Goal: Book appointment/travel/reservation

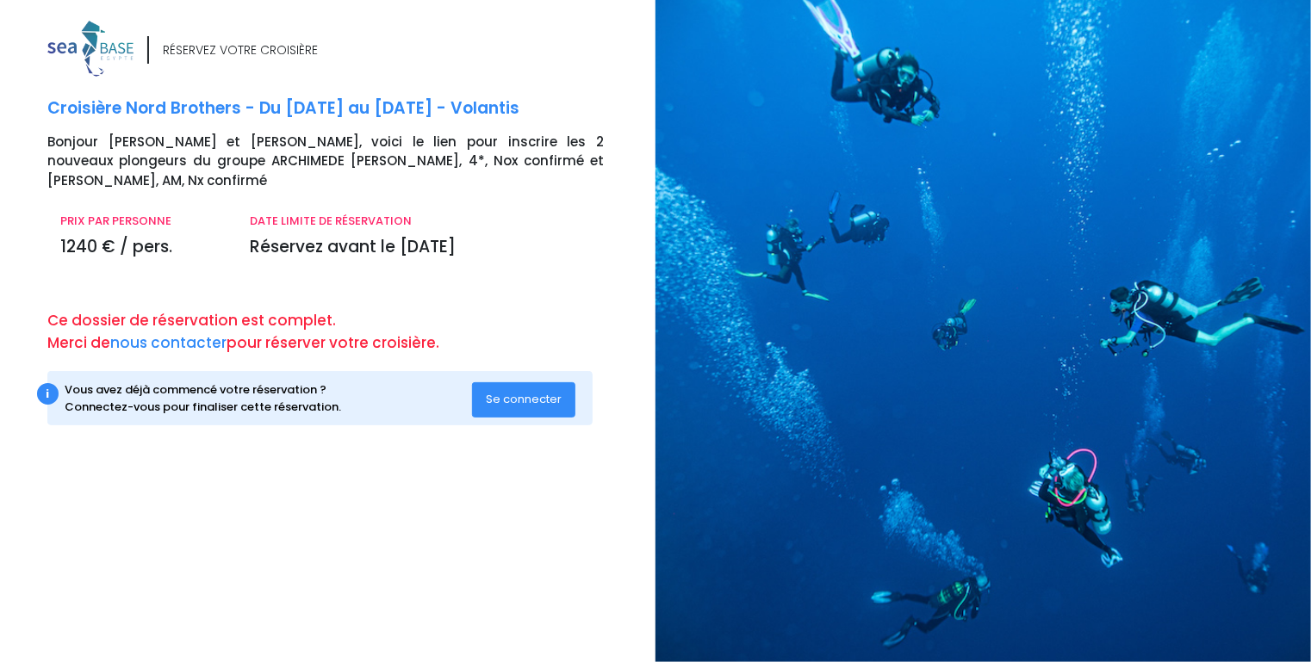
click at [517, 396] on span "Se connecter" at bounding box center [524, 399] width 76 height 16
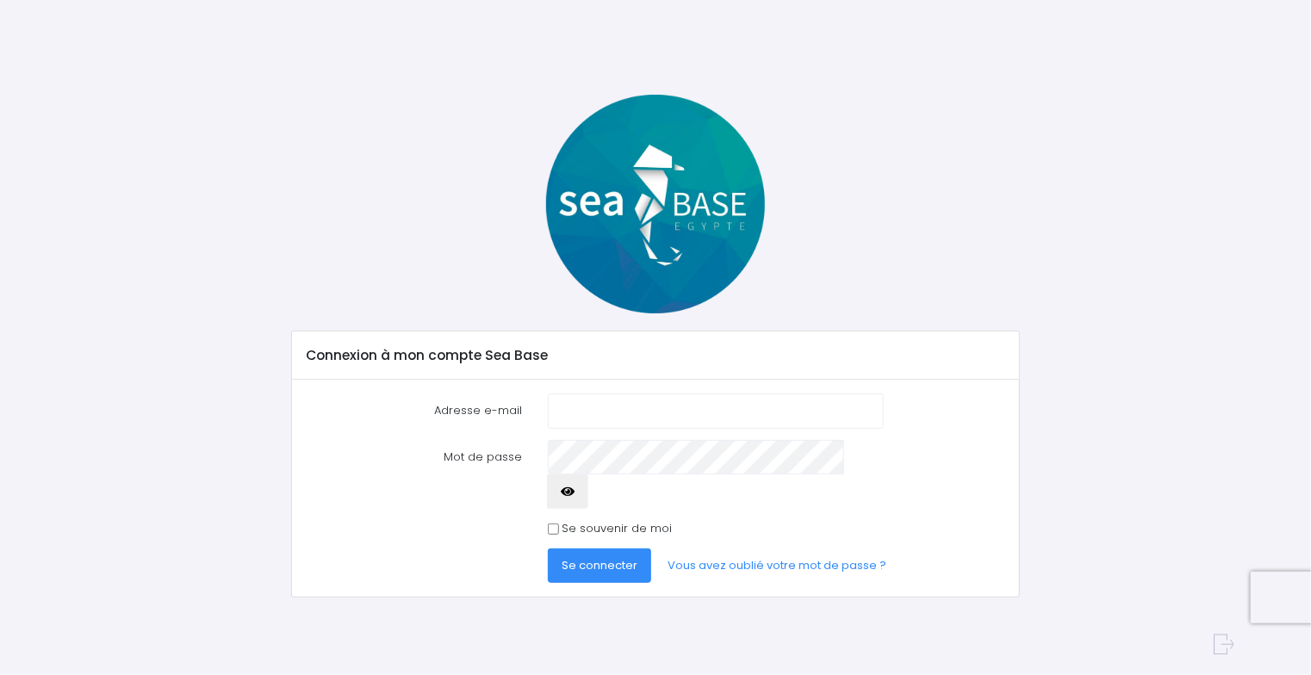
type input "[EMAIL_ADDRESS][DOMAIN_NAME]"
click at [606, 549] on button "Se connecter" at bounding box center [599, 566] width 103 height 34
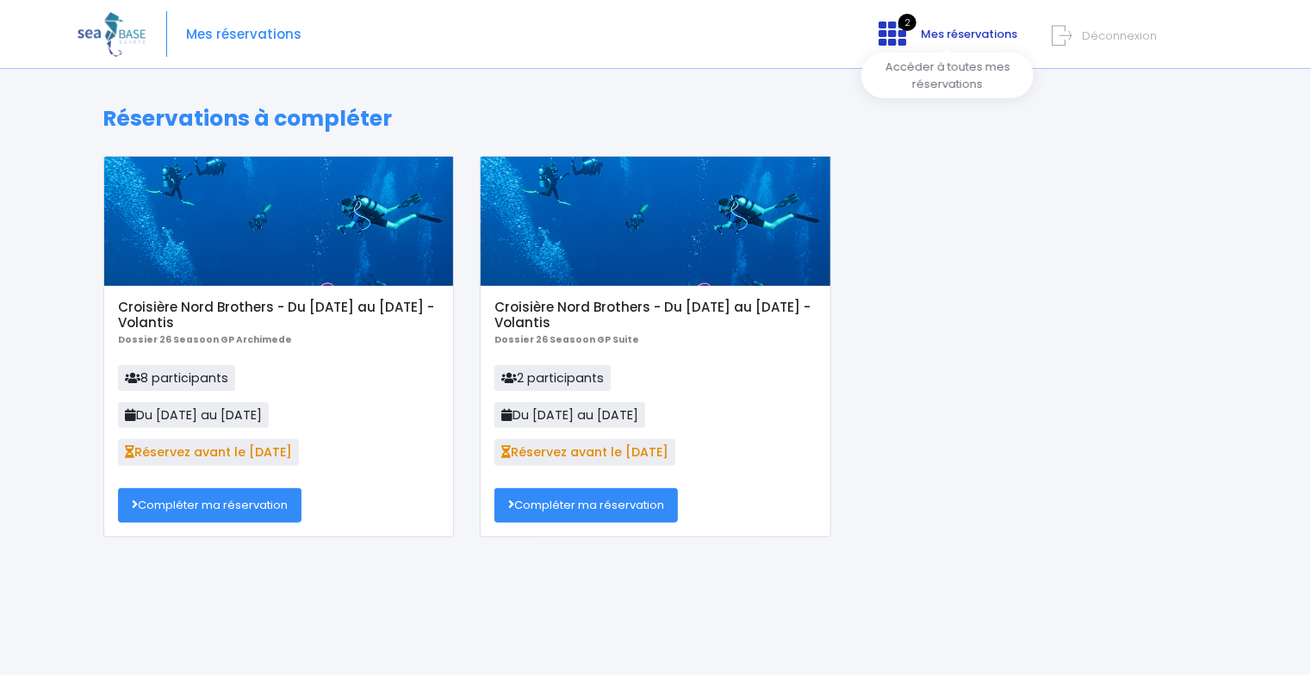
click at [949, 34] on span "Mes réservations" at bounding box center [969, 34] width 96 height 16
click at [558, 504] on link "Compléter ma réservation" at bounding box center [585, 505] width 183 height 34
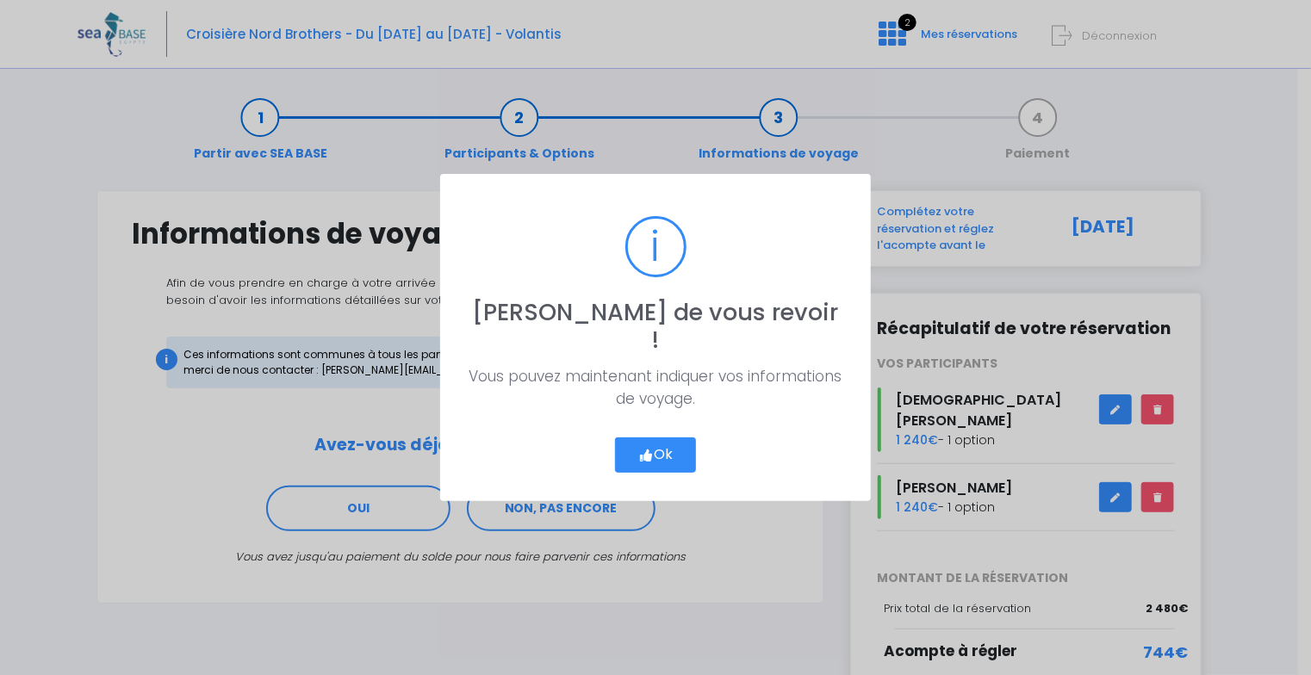
click at [673, 438] on button "Ok" at bounding box center [655, 455] width 81 height 36
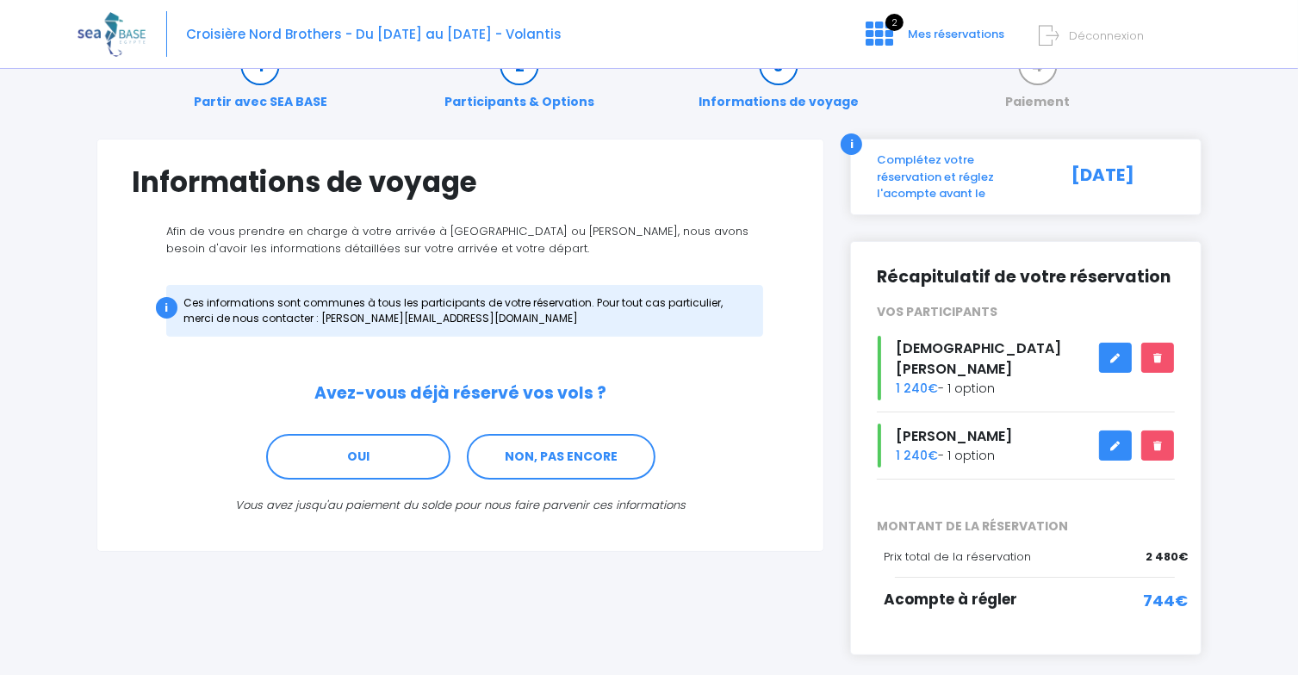
scroll to position [99, 0]
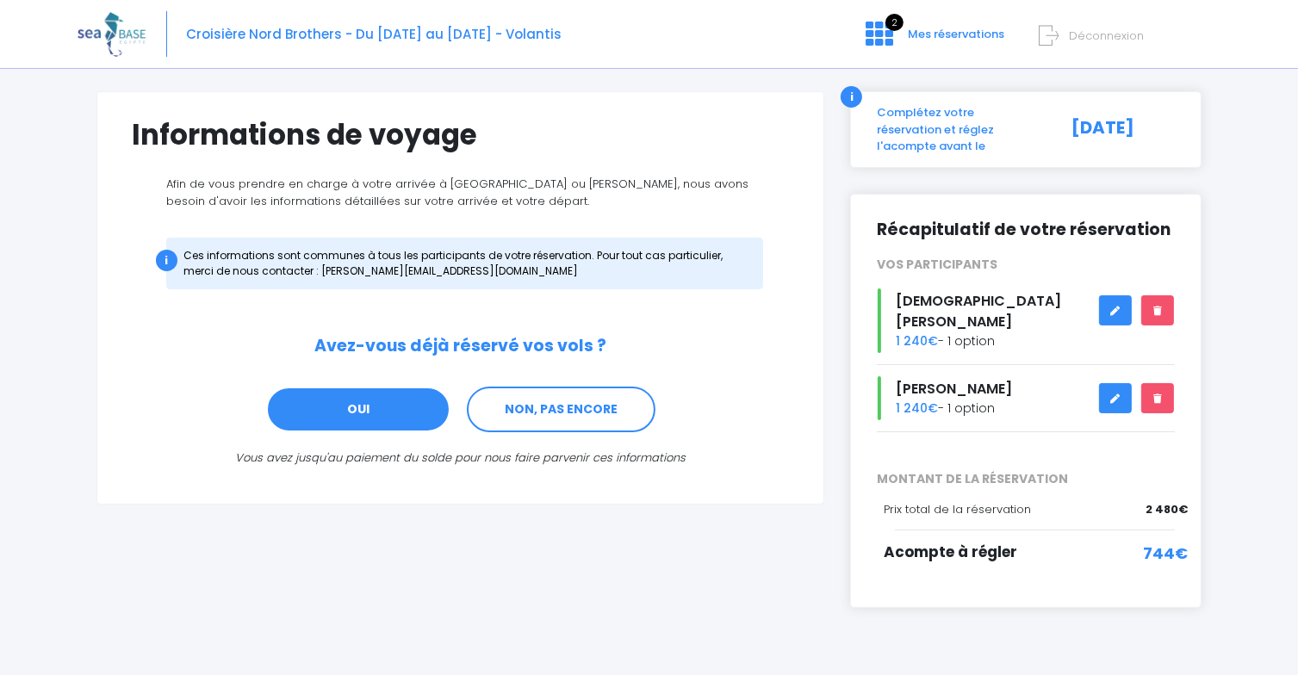
click at [351, 413] on link "OUI" at bounding box center [358, 410] width 184 height 47
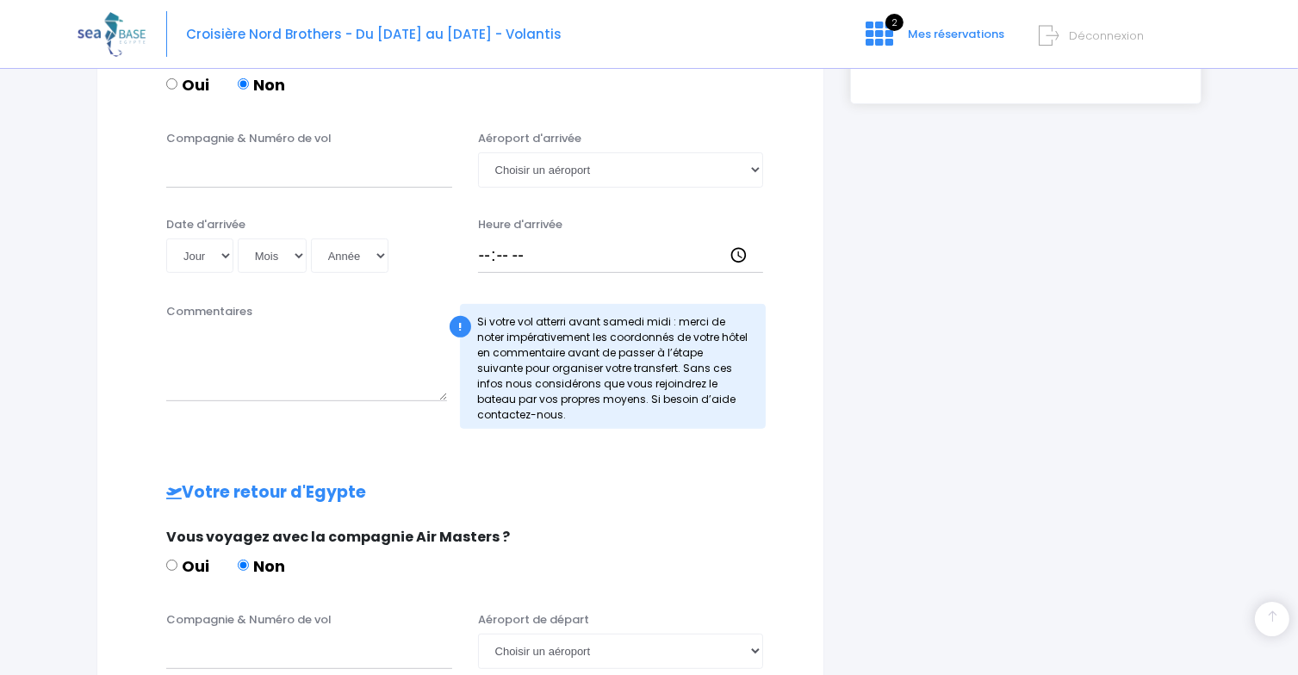
scroll to position [517, 0]
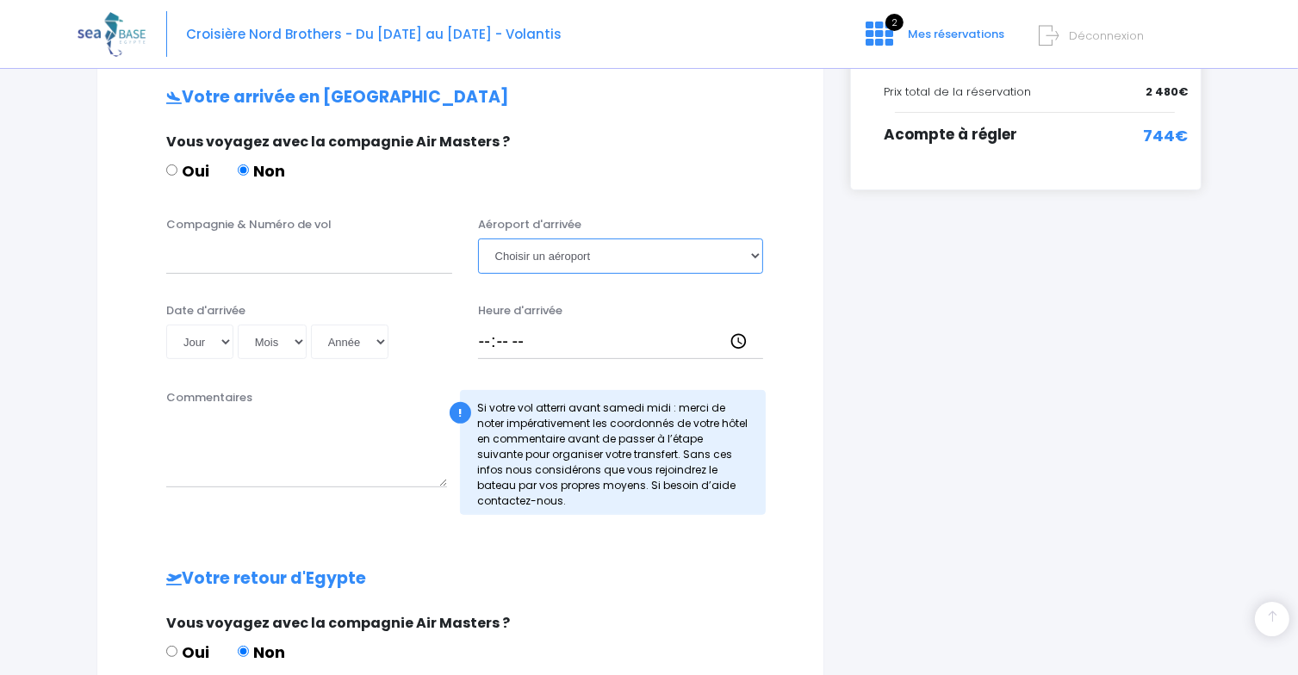
click at [547, 254] on select "Choisir un aéroport [GEOGRAPHIC_DATA][PERSON_NAME]" at bounding box center [621, 256] width 286 height 34
select select "Hurghada"
click at [478, 239] on select "Choisir un aéroport [GEOGRAPHIC_DATA][PERSON_NAME]" at bounding box center [621, 256] width 286 height 34
click at [265, 251] on input "Compagnie & Numéro de vol" at bounding box center [309, 256] width 286 height 34
paste input "Corendon Airlines XR 6573"
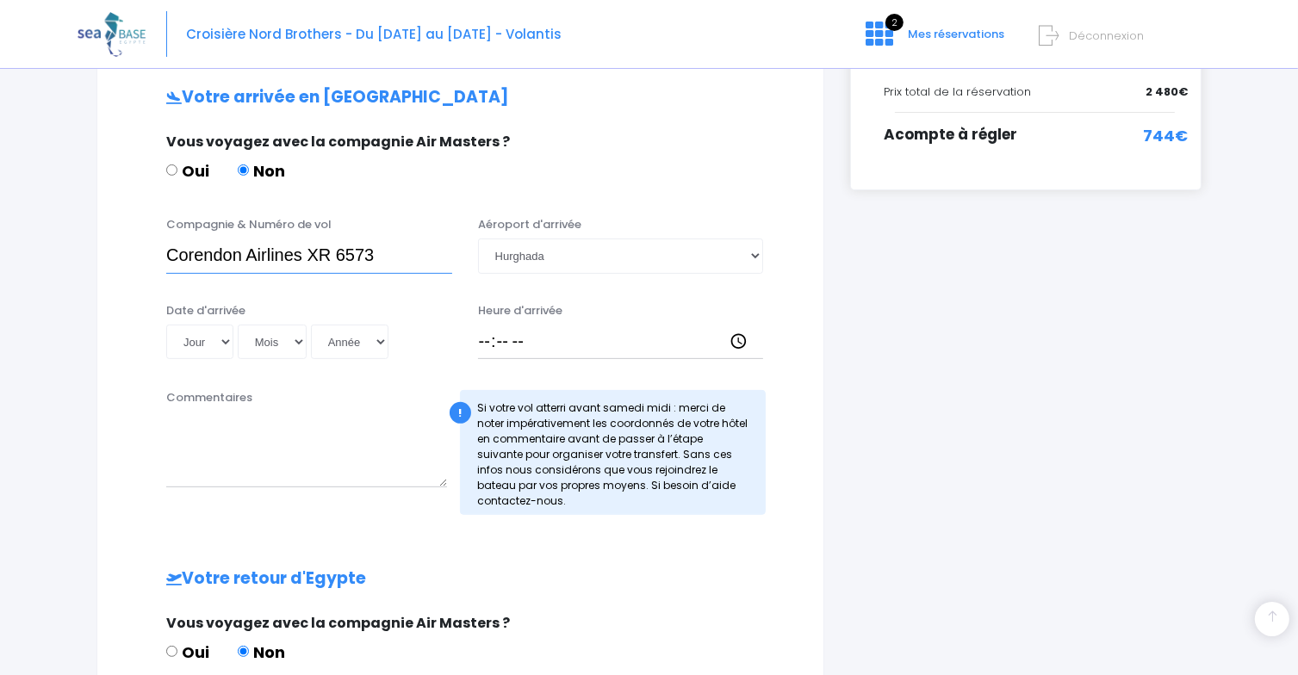
type input "Corendon Airlines XR 6573"
click at [222, 344] on select "Jour 01 02 03 04 05 06 07 08 09 10 11 12 13 14 15 16 17 18 19 20 21 22 23 24 25…" at bounding box center [199, 342] width 67 height 34
select select "16"
click at [166, 325] on select "Jour 01 02 03 04 05 06 07 08 09 10 11 12 13 14 15 16 17 18 19 20 21 22 23 24 25…" at bounding box center [199, 342] width 67 height 34
click at [296, 343] on select "Mois 01 02 03 04 05 06 07 08 09 10 11 12" at bounding box center [272, 342] width 69 height 34
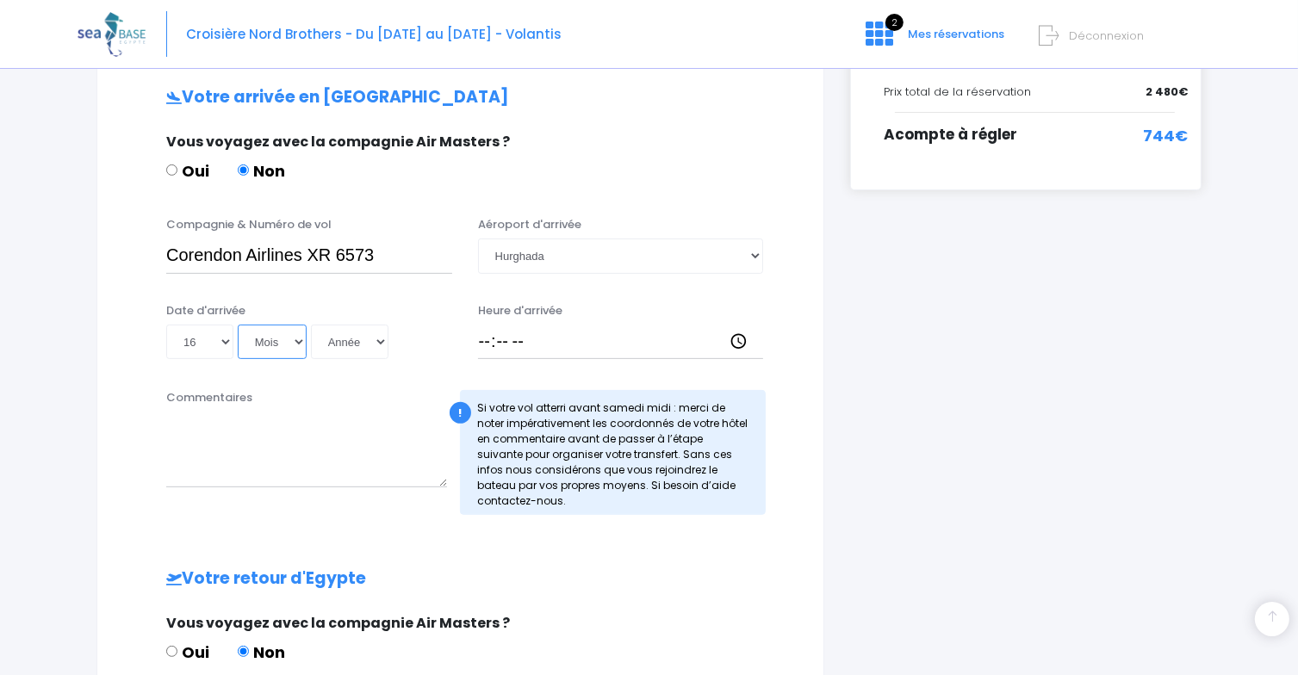
select select "05"
click at [238, 325] on select "Mois 01 02 03 04 05 06 07 08 09 10 11 12" at bounding box center [272, 342] width 69 height 34
click at [378, 340] on select "Année 2045 2044 2043 2042 2041 2040 2039 2038 2037 2036 2035 2034 2033 2032 203…" at bounding box center [350, 342] width 78 height 34
select select "2026"
click at [311, 325] on select "Année 2045 2044 2043 2042 2041 2040 2039 2038 2037 2036 2035 2034 2033 2032 203…" at bounding box center [350, 342] width 78 height 34
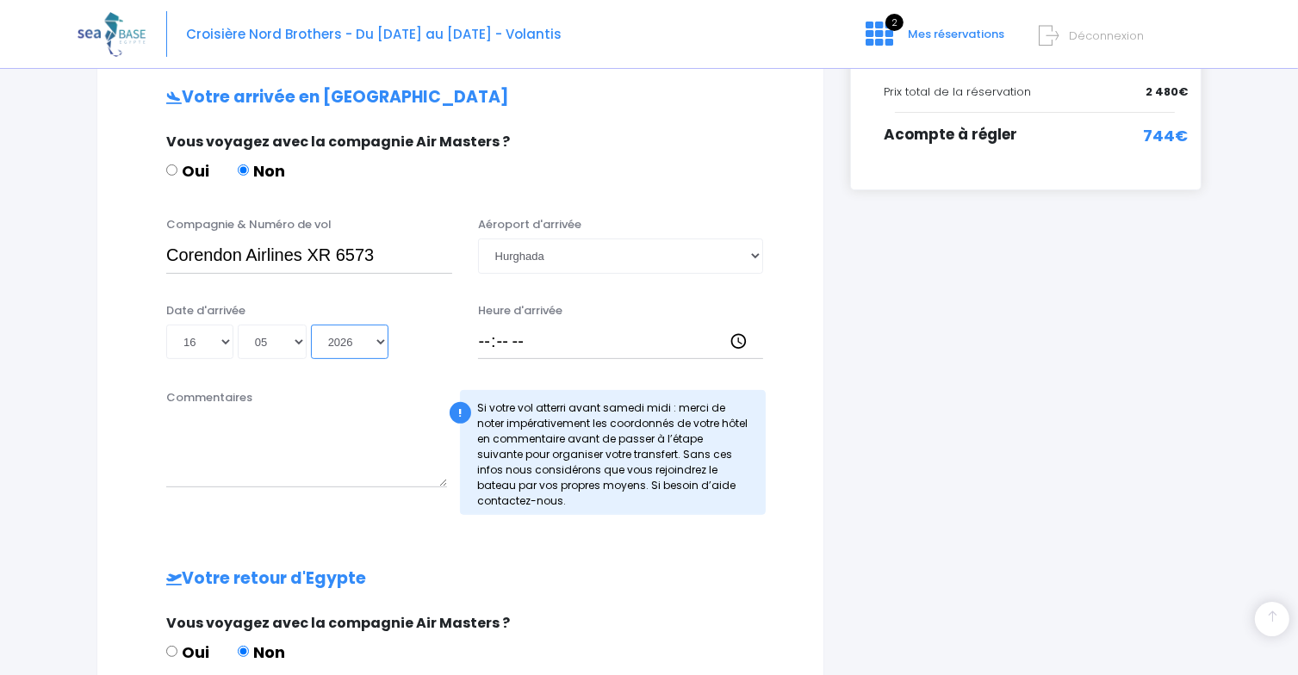
type input "2026-05-16"
click at [906, 400] on div "i Complétez votre réservation et réglez l'acompte avant le 30/09/2025 Récapitul…" at bounding box center [1025, 349] width 377 height 1350
click at [511, 344] on input "Heure d'arrivée" at bounding box center [621, 342] width 286 height 34
type input "19:40"
click at [603, 548] on div "Votre arrivée en Egypte Vous voyagez avec la compagnie Air Masters ? Oui Non Co…" at bounding box center [460, 542] width 657 height 909
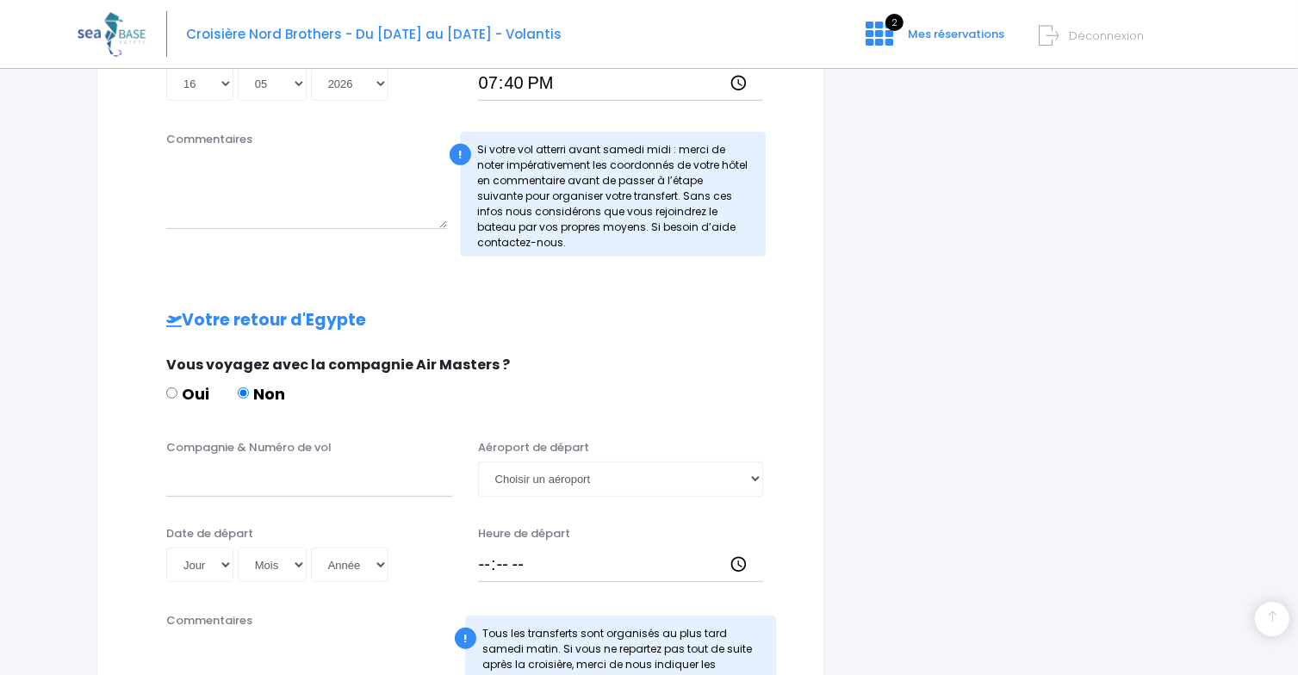
scroll to position [861, 0]
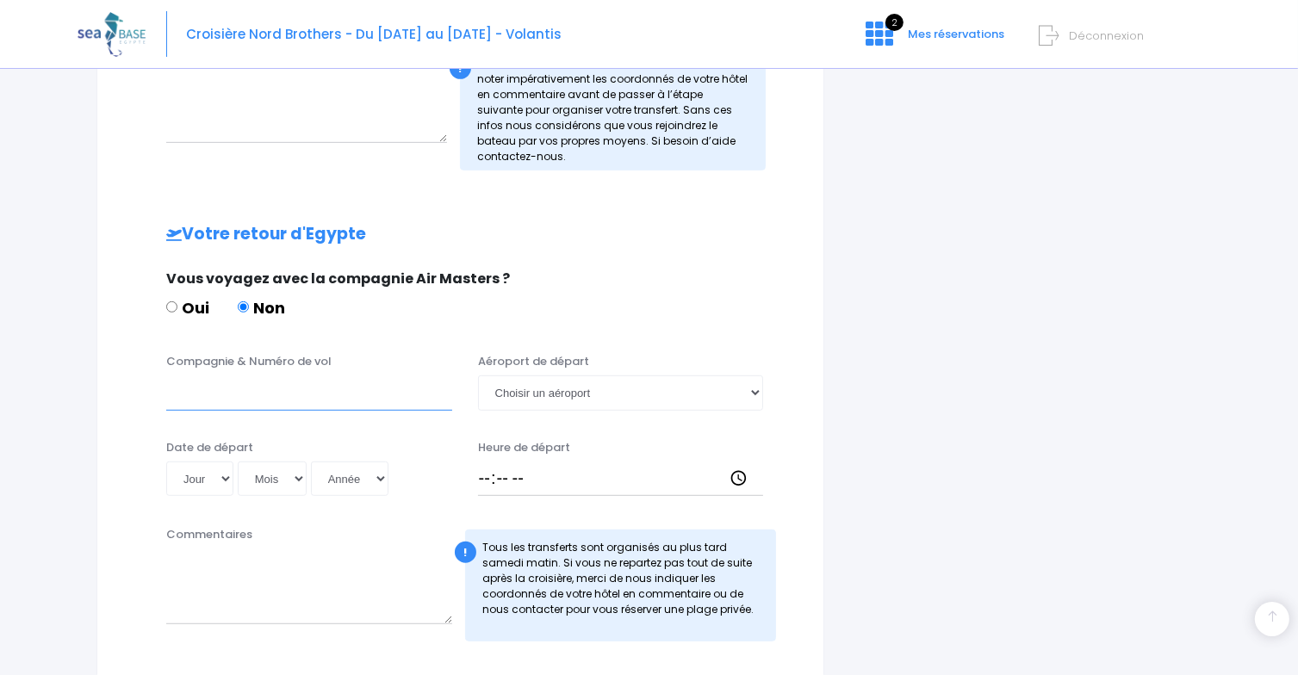
click at [238, 388] on input "Compagnie & Numéro de vol" at bounding box center [309, 392] width 286 height 34
paste input "Corendon Airlines XR 6574"
type input "Corendon Airlines XR 6574"
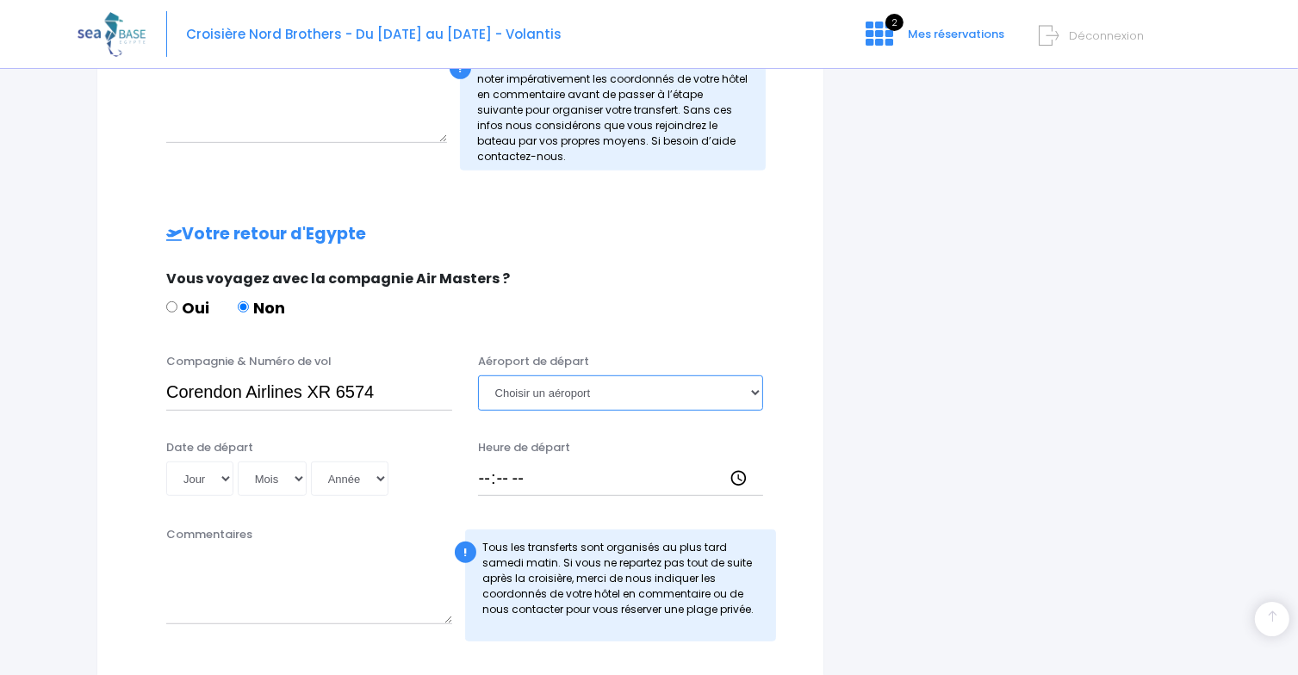
click at [592, 386] on select "Choisir un aéroport Hurghada Marsa Alam" at bounding box center [621, 392] width 286 height 34
select select "Hurghada"
click at [478, 375] on select "Choisir un aéroport Hurghada Marsa Alam" at bounding box center [621, 392] width 286 height 34
click at [494, 480] on input "Heure de départ" at bounding box center [621, 479] width 286 height 34
type input "20:40"
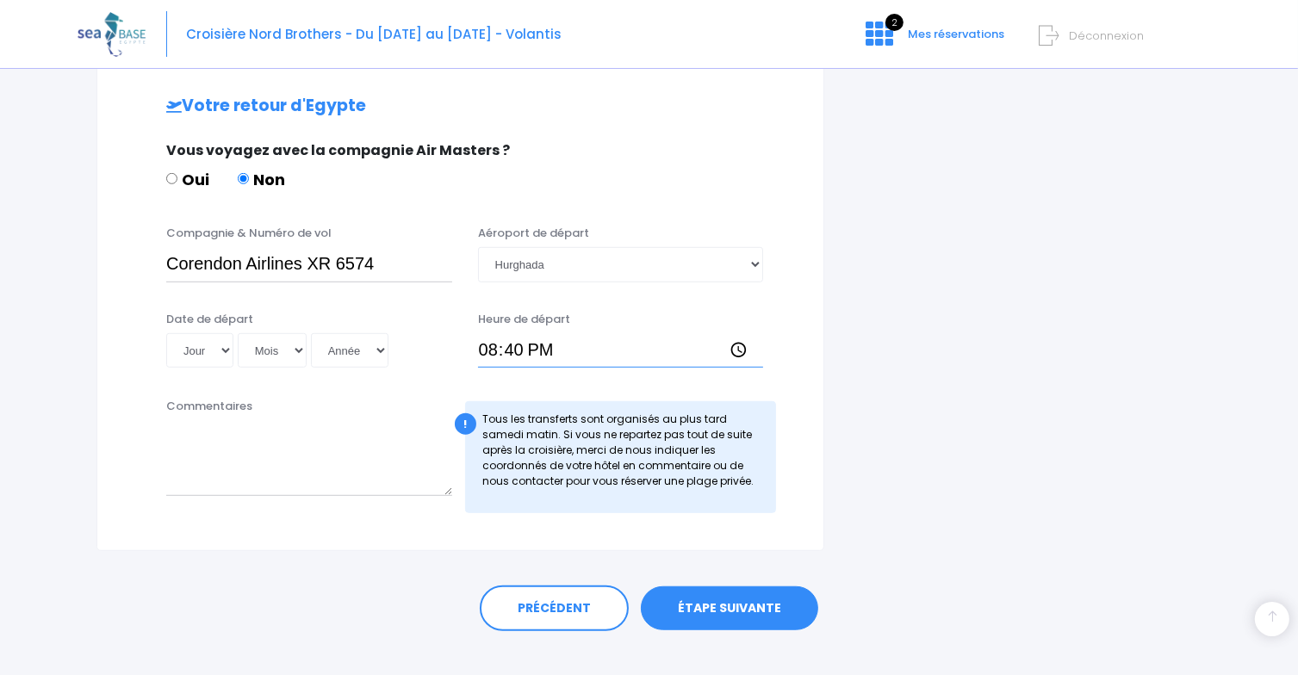
scroll to position [1013, 0]
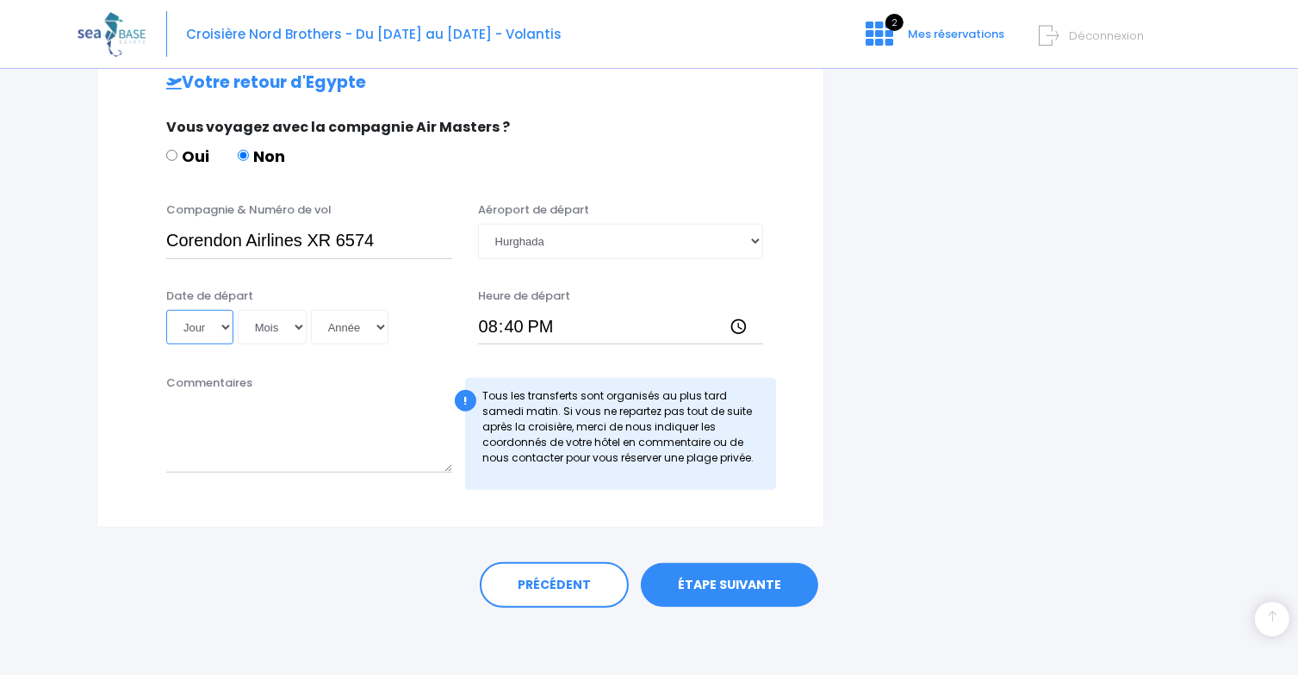
click at [201, 330] on select "Jour 01 02 03 04 05 06 07 08 09 10 11 12 13 14 15 16 17 18 19 20 21 22 23 24 25…" at bounding box center [199, 327] width 67 height 34
select select "23"
click at [166, 310] on select "Jour 01 02 03 04 05 06 07 08 09 10 11 12 13 14 15 16 17 18 19 20 21 22 23 24 25…" at bounding box center [199, 327] width 67 height 34
click at [269, 324] on select "Mois 01 02 03 04 05 06 07 08 09 10 11 12" at bounding box center [272, 327] width 69 height 34
select select "05"
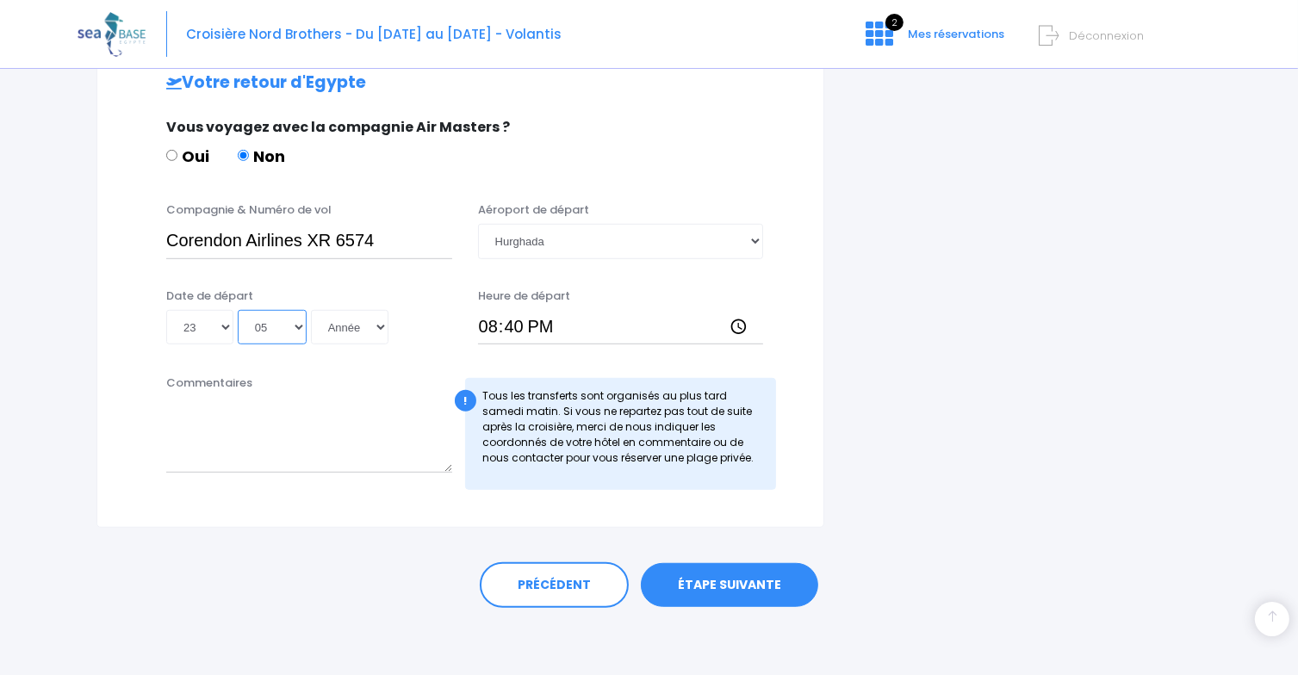
click at [238, 310] on select "Mois 01 02 03 04 05 06 07 08 09 10 11 12" at bounding box center [272, 327] width 69 height 34
click at [341, 320] on select "Année 2045 2044 2043 2042 2041 2040 2039 2038 2037 2036 2035 2034 2033 2032 203…" at bounding box center [350, 327] width 78 height 34
select select "2026"
click at [311, 310] on select "Année 2045 2044 2043 2042 2041 2040 2039 2038 2037 2036 2035 2034 2033 2032 203…" at bounding box center [350, 327] width 78 height 34
type input "2026-05-23"
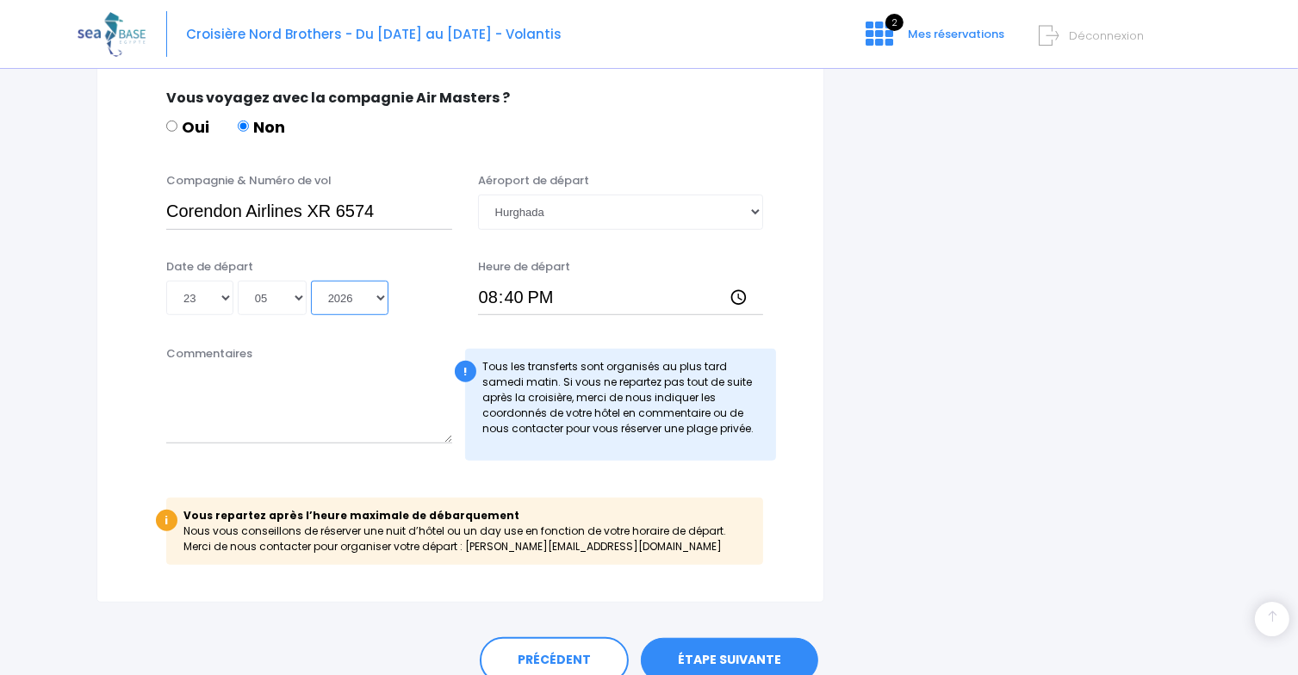
scroll to position [1116, 0]
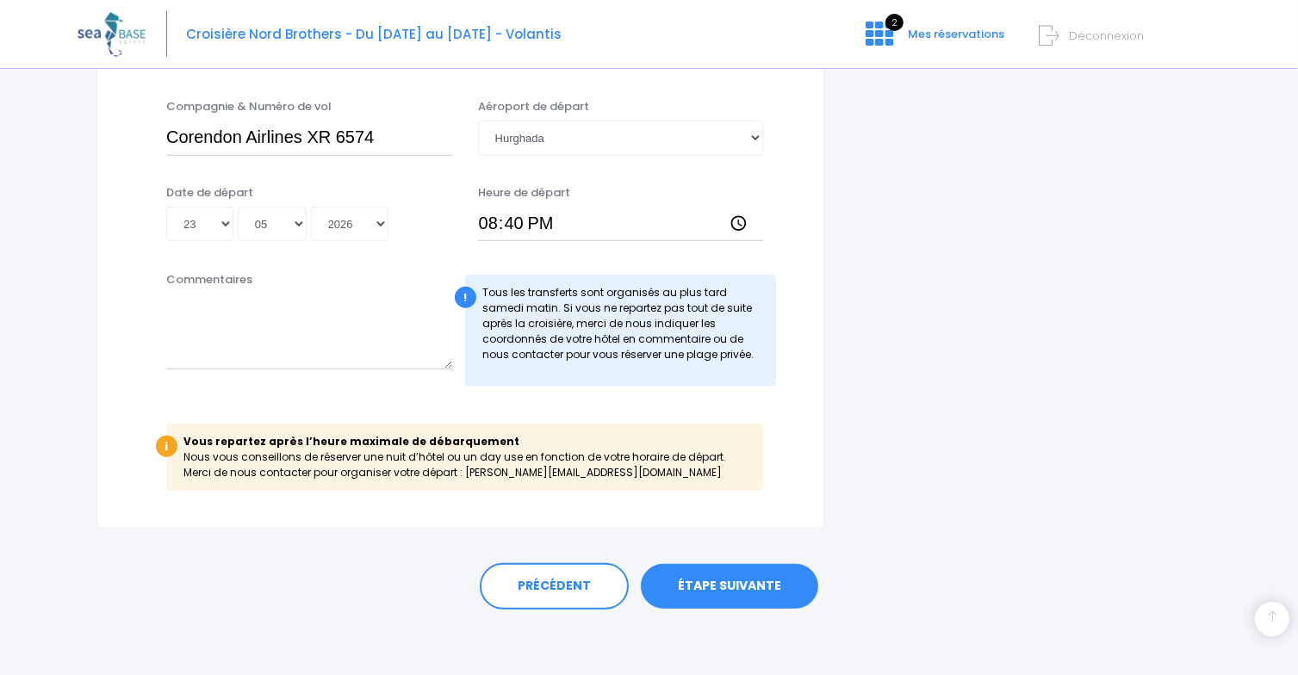
click at [706, 591] on link "ÉTAPE SUIVANTE" at bounding box center [729, 586] width 177 height 45
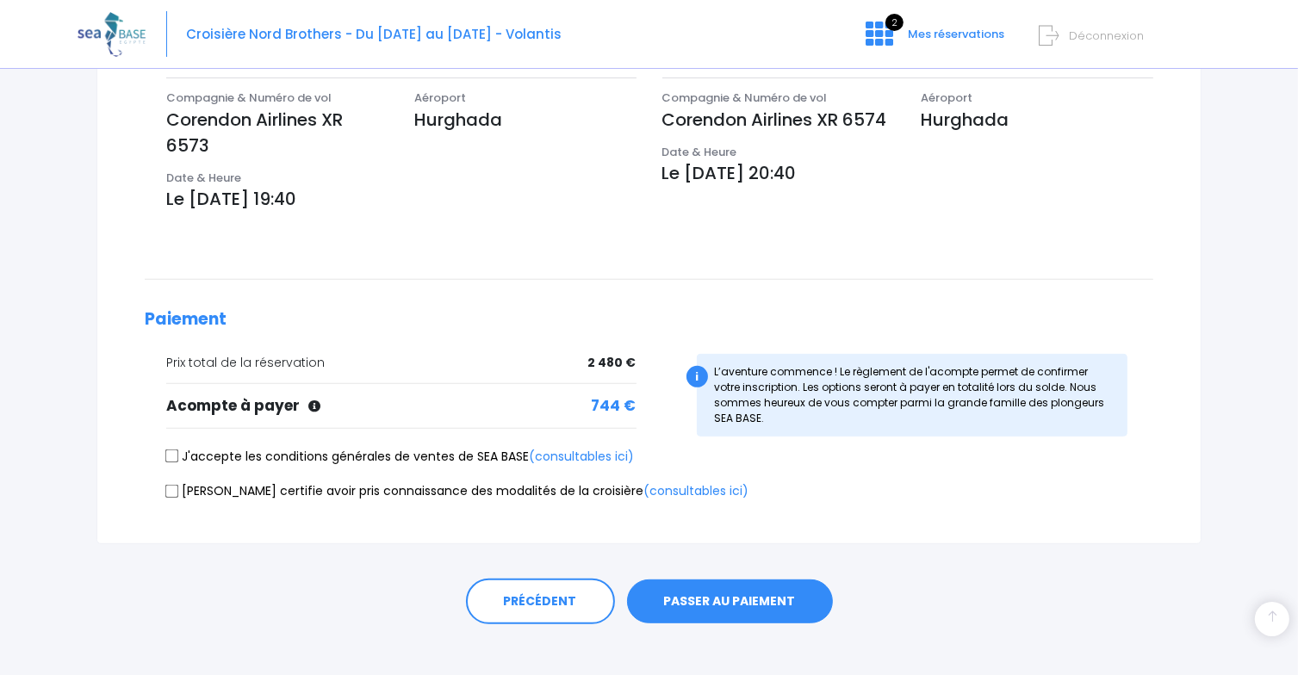
scroll to position [603, 0]
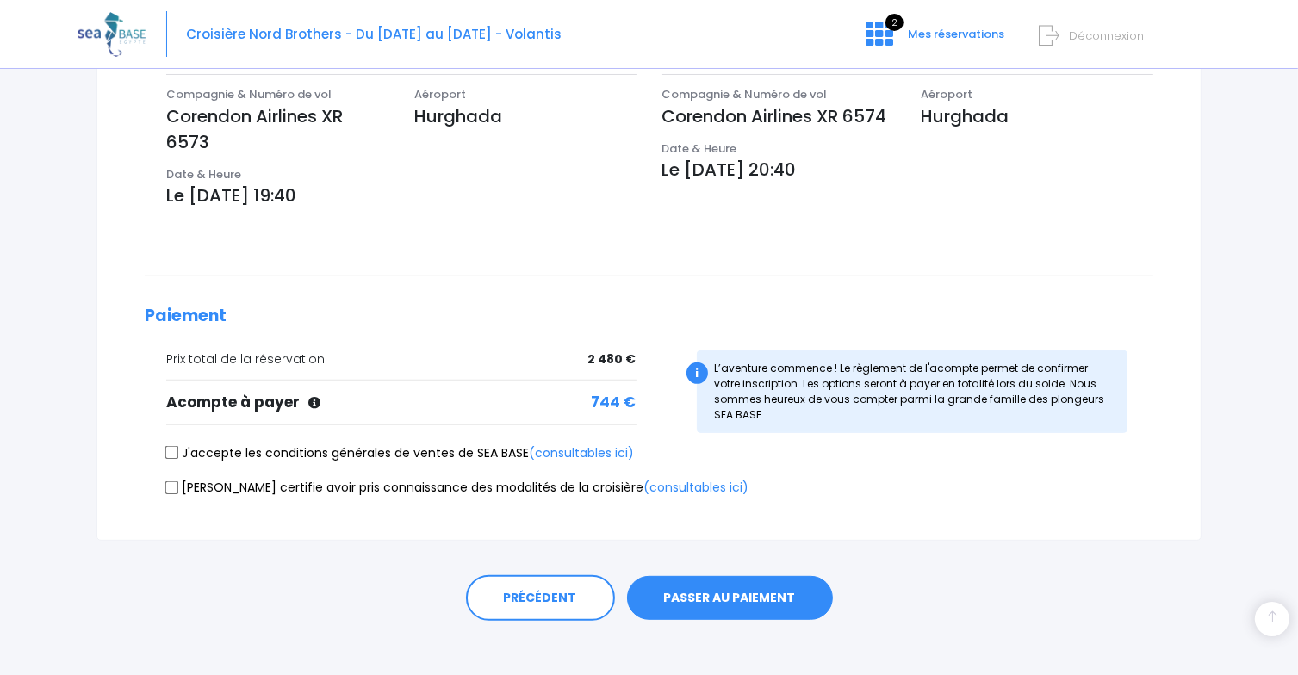
click at [169, 446] on input "J'accepte les conditions générales de ventes de SEA BASE (consultables ici)" at bounding box center [172, 453] width 14 height 14
checkbox input "true"
click at [171, 481] on input "Je certifie avoir pris connaissance des modalités de la croisière (consultables…" at bounding box center [172, 488] width 14 height 14
checkbox input "true"
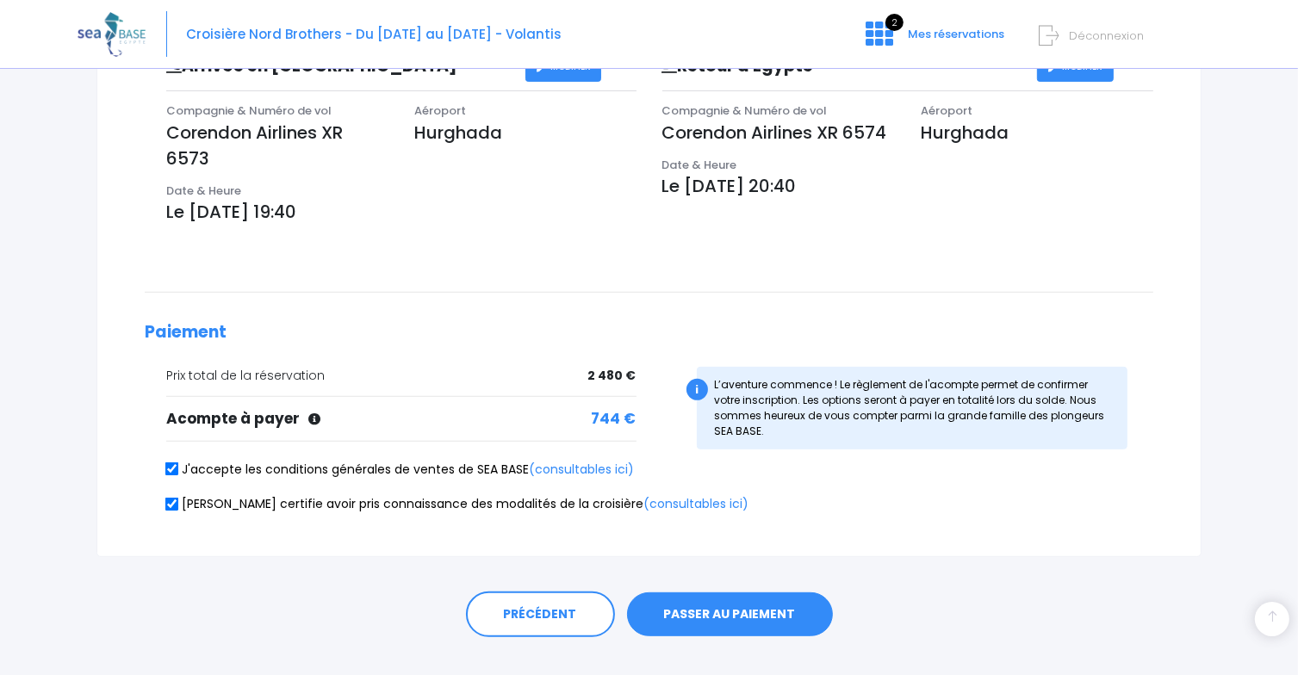
scroll to position [608, 0]
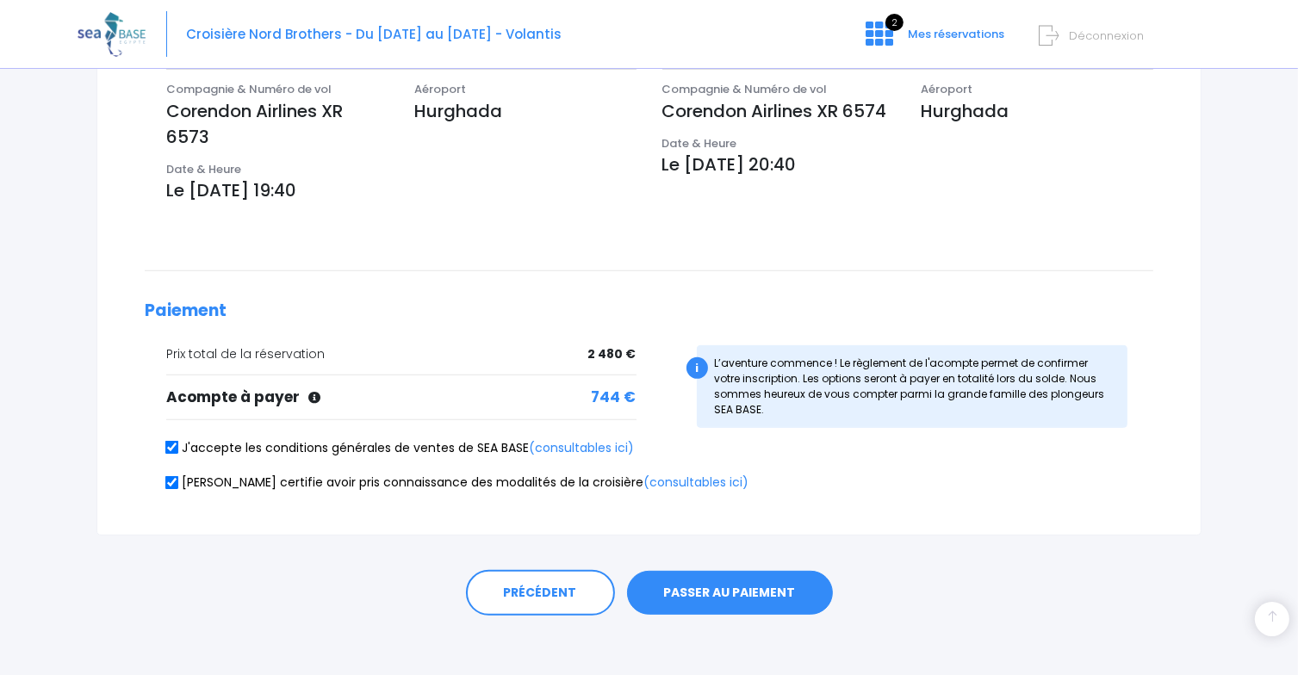
click at [679, 592] on button "PASSER AU PAIEMENT" at bounding box center [730, 593] width 206 height 45
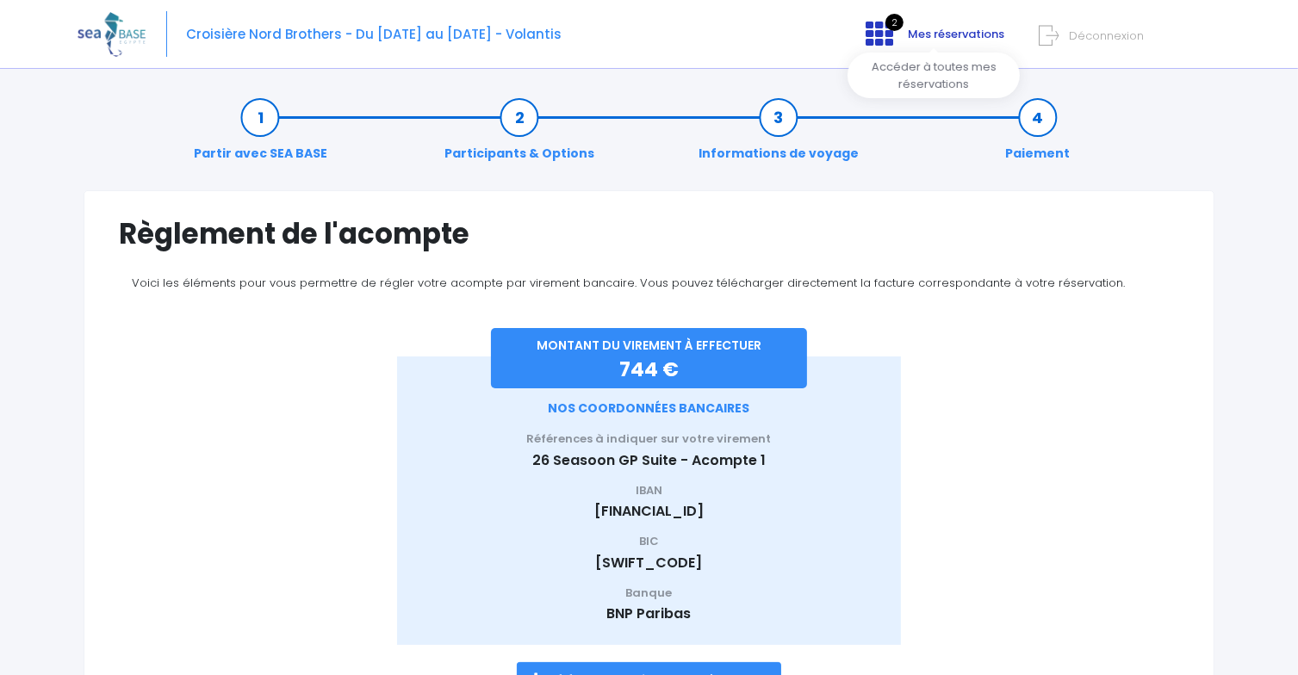
click at [902, 39] on link "2 Mes réservations" at bounding box center [933, 40] width 163 height 16
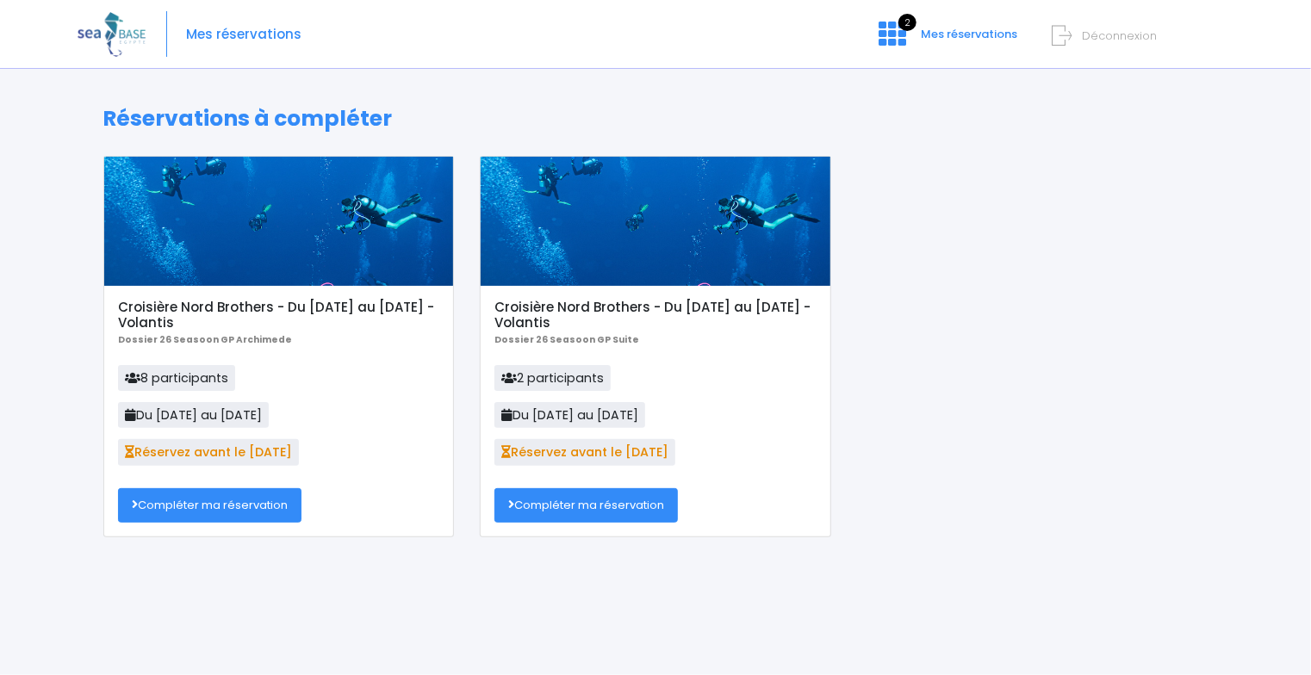
click at [223, 503] on link "Compléter ma réservation" at bounding box center [209, 505] width 183 height 34
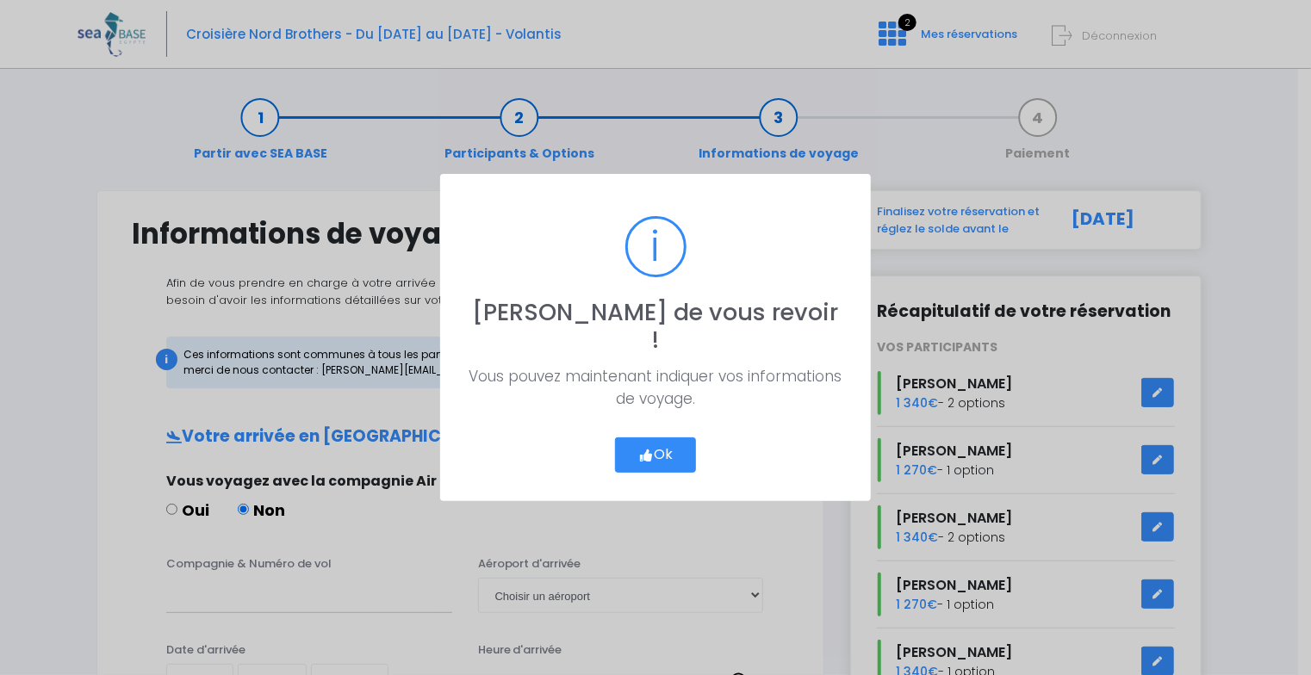
click at [649, 437] on button "Ok" at bounding box center [655, 455] width 81 height 36
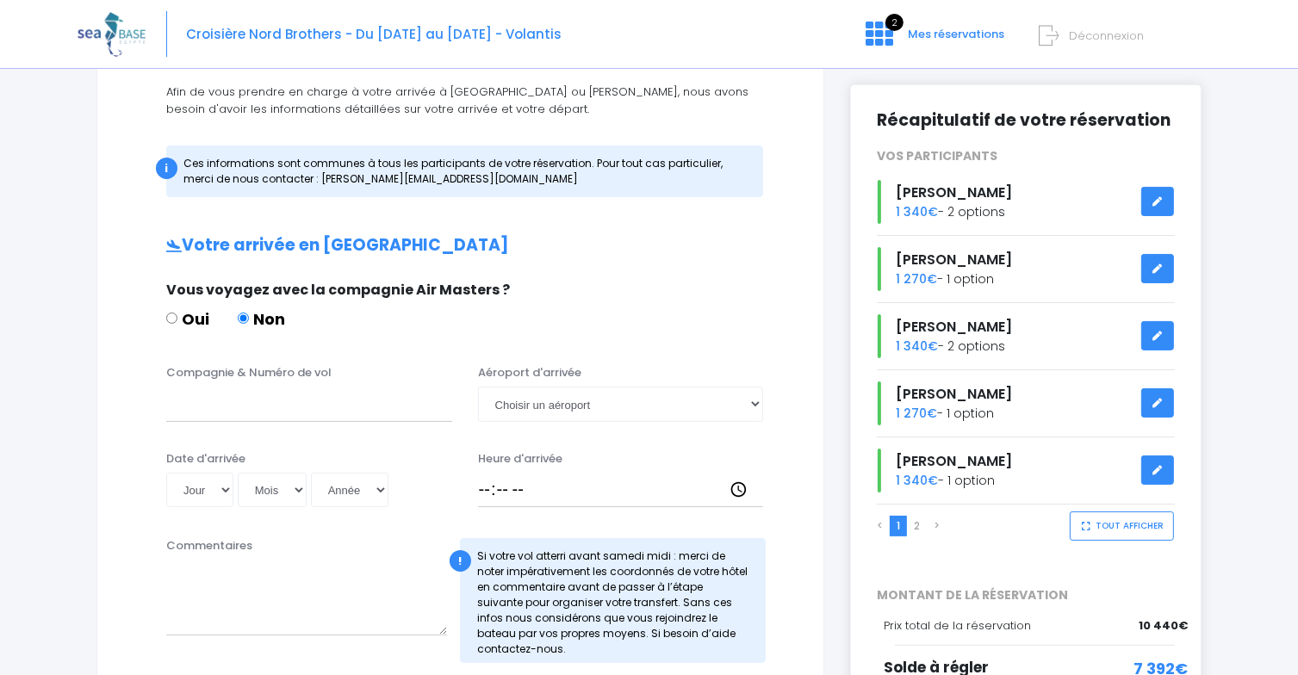
scroll to position [172, 0]
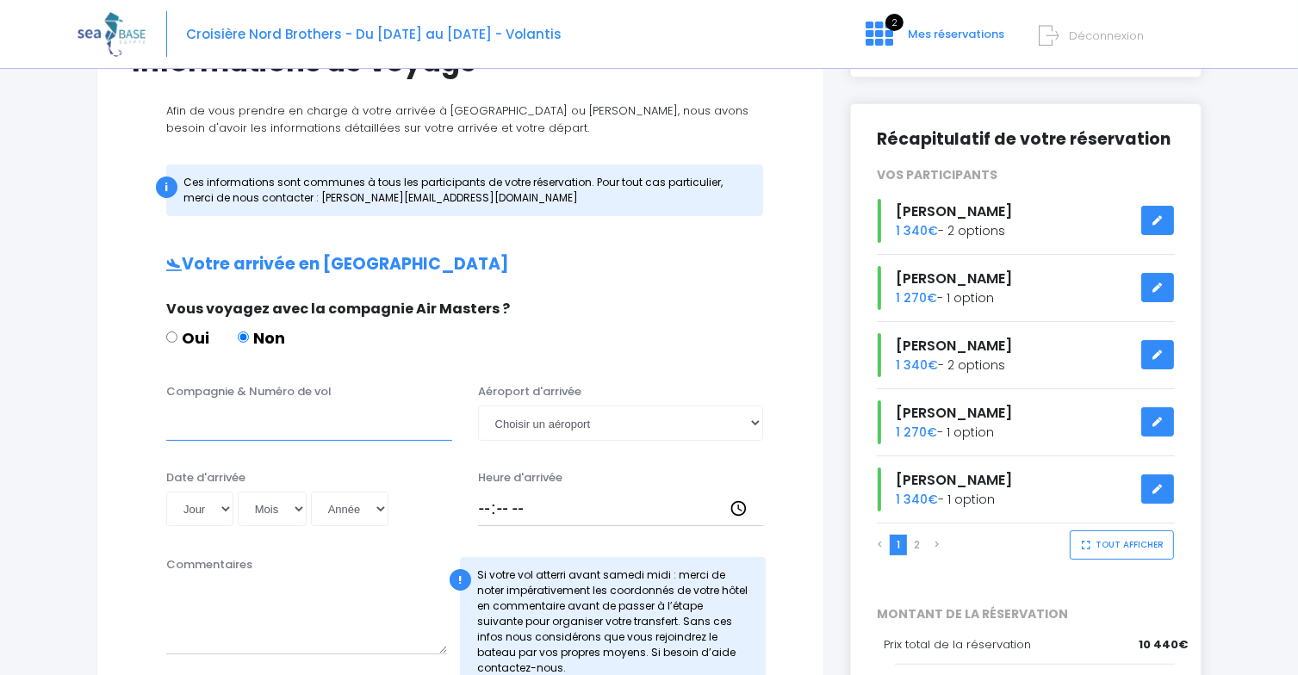
click at [223, 421] on input "Compagnie & Numéro de vol" at bounding box center [309, 423] width 286 height 34
paste input "Corendon Airlines XR 6573"
type input "Corendon Airlines XR 6573"
click at [542, 425] on select "Choisir un aéroport [GEOGRAPHIC_DATA][PERSON_NAME]" at bounding box center [621, 423] width 286 height 34
select select "Hurghada"
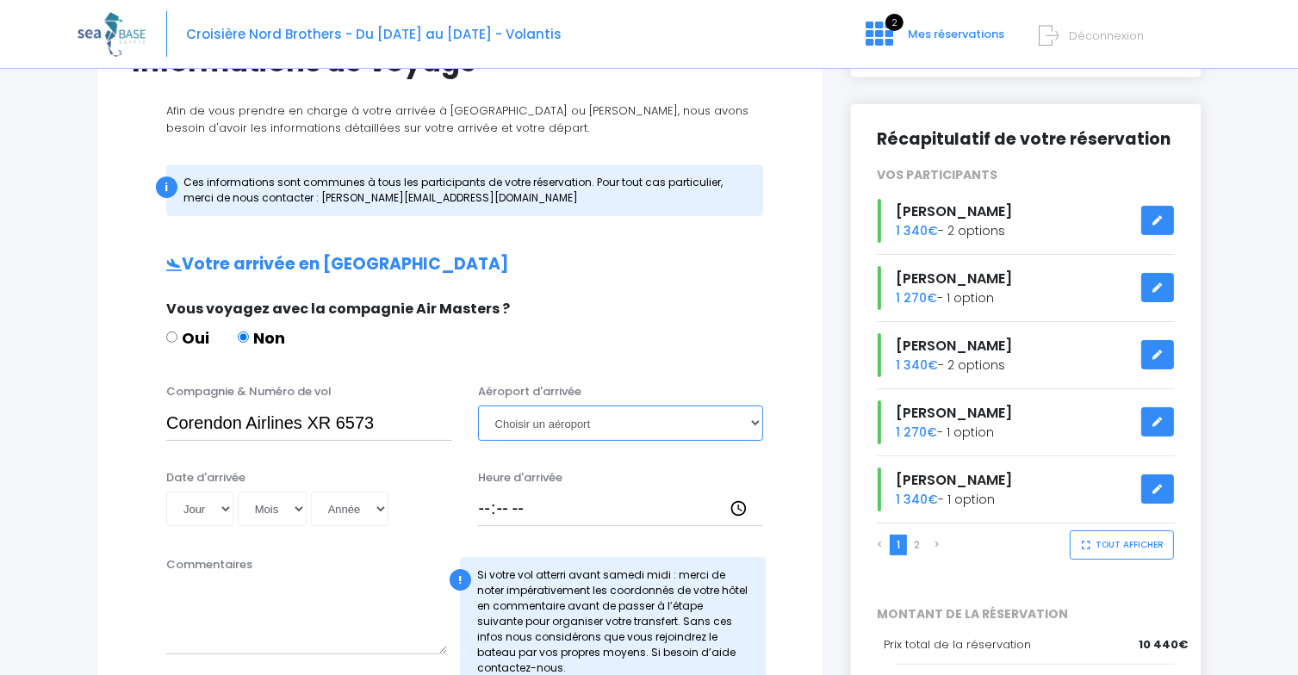
click at [478, 406] on select "Choisir un aéroport [GEOGRAPHIC_DATA][PERSON_NAME]" at bounding box center [621, 423] width 286 height 34
click at [207, 505] on select "Jour 01 02 03 04 05 06 07 08 09 10 11 12 13 14 15 16 17 18 19 20 21 22 23 24 25…" at bounding box center [199, 509] width 67 height 34
select select "16"
click at [166, 492] on select "Jour 01 02 03 04 05 06 07 08 09 10 11 12 13 14 15 16 17 18 19 20 21 22 23 24 25…" at bounding box center [199, 509] width 67 height 34
click at [272, 505] on select "Mois 01 02 03 04 05 06 07 08 09 10 11 12" at bounding box center [272, 509] width 69 height 34
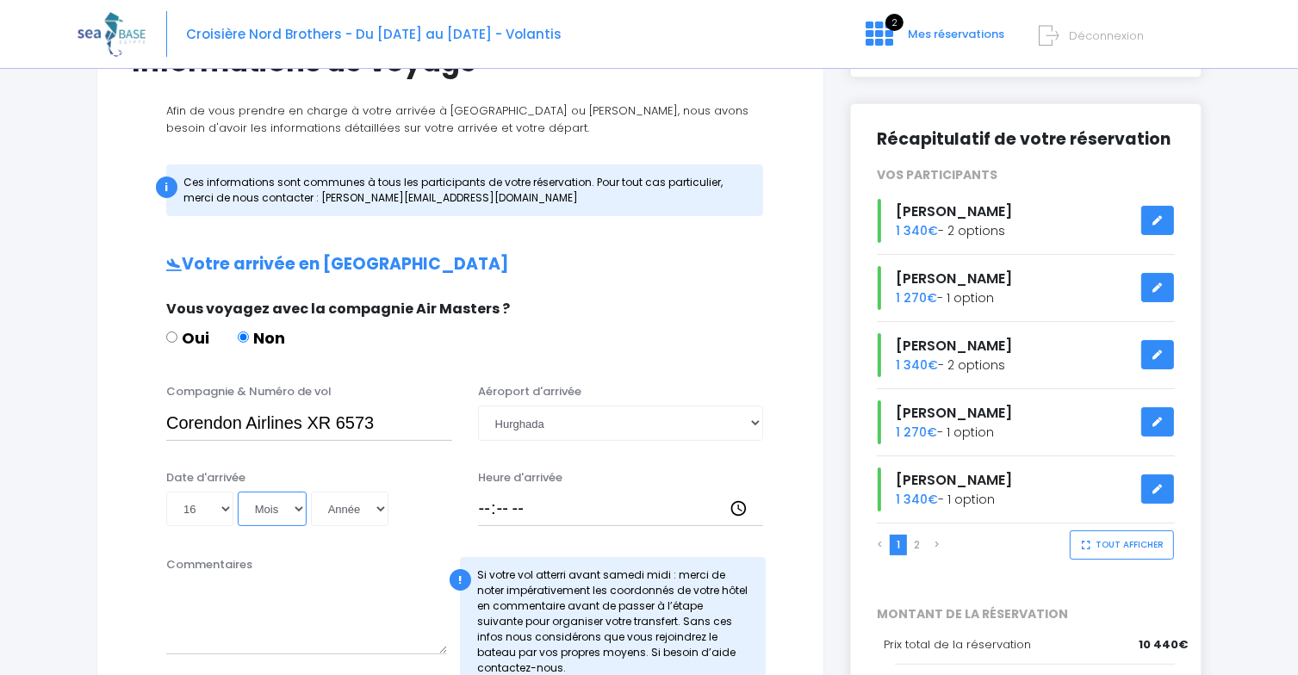
select select "05"
click at [238, 492] on select "Mois 01 02 03 04 05 06 07 08 09 10 11 12" at bounding box center [272, 509] width 69 height 34
click at [345, 510] on select "Année 2045 2044 2043 2042 2041 2040 2039 2038 2037 2036 2035 2034 2033 2032 203…" at bounding box center [350, 509] width 78 height 34
select select "2026"
click at [311, 492] on select "Année 2045 2044 2043 2042 2041 2040 2039 2038 2037 2036 2035 2034 2033 2032 203…" at bounding box center [350, 509] width 78 height 34
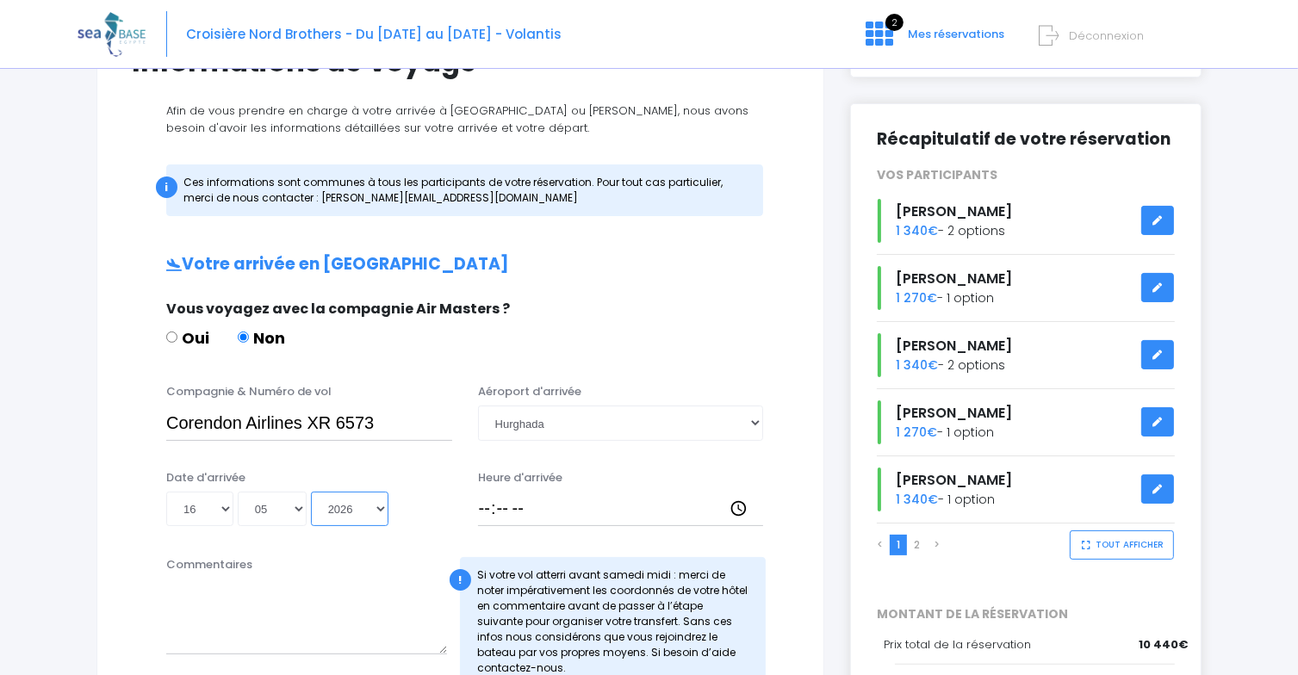
type input "2026-05-16"
click at [419, 457] on div "Compagnie & Numéro de vol Corendon Airlines XR 6573 Aéroport d'arrivée Choisir …" at bounding box center [460, 461] width 657 height 156
click at [486, 503] on input "Heure d'arrivée" at bounding box center [621, 509] width 286 height 34
type input "19:40"
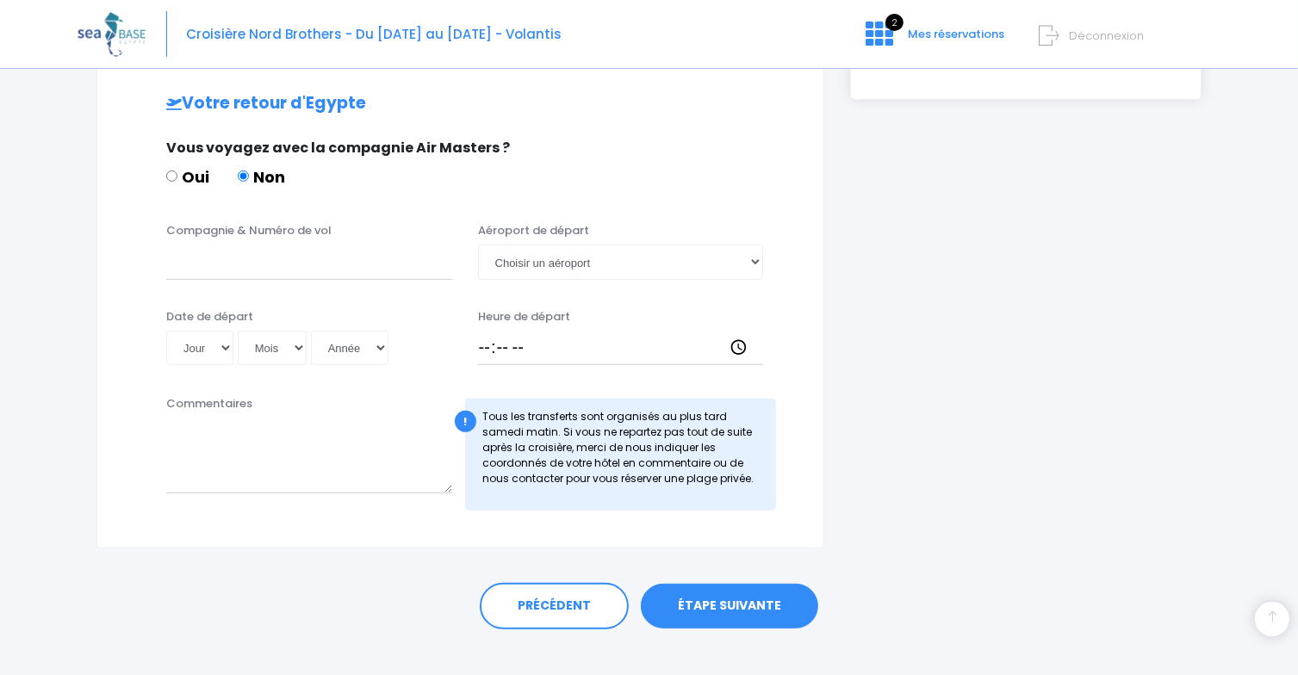
scroll to position [836, 0]
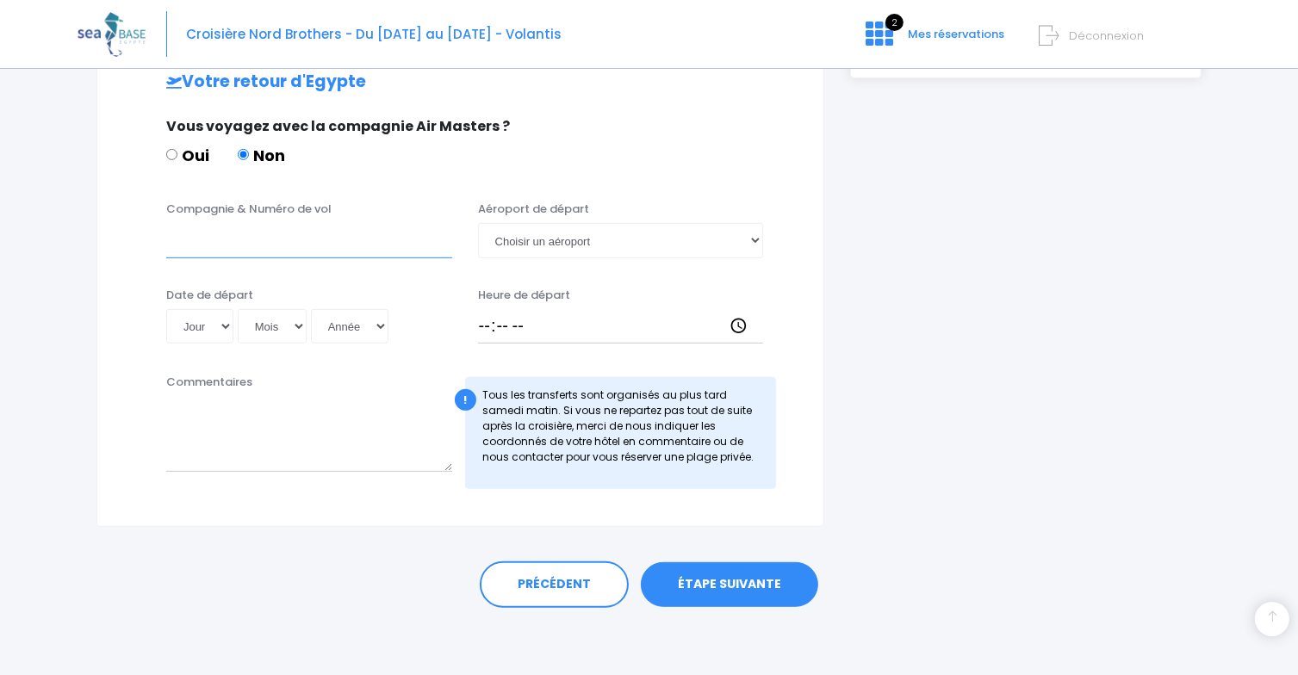
click at [200, 244] on input "Compagnie & Numéro de vol" at bounding box center [309, 240] width 286 height 34
paste input "Corendon Airlines XR 6574"
type input "Corendon Airlines XR 6574"
click at [534, 239] on select "Choisir un aéroport Hurghada Marsa Alam" at bounding box center [621, 240] width 286 height 34
select select "Hurghada"
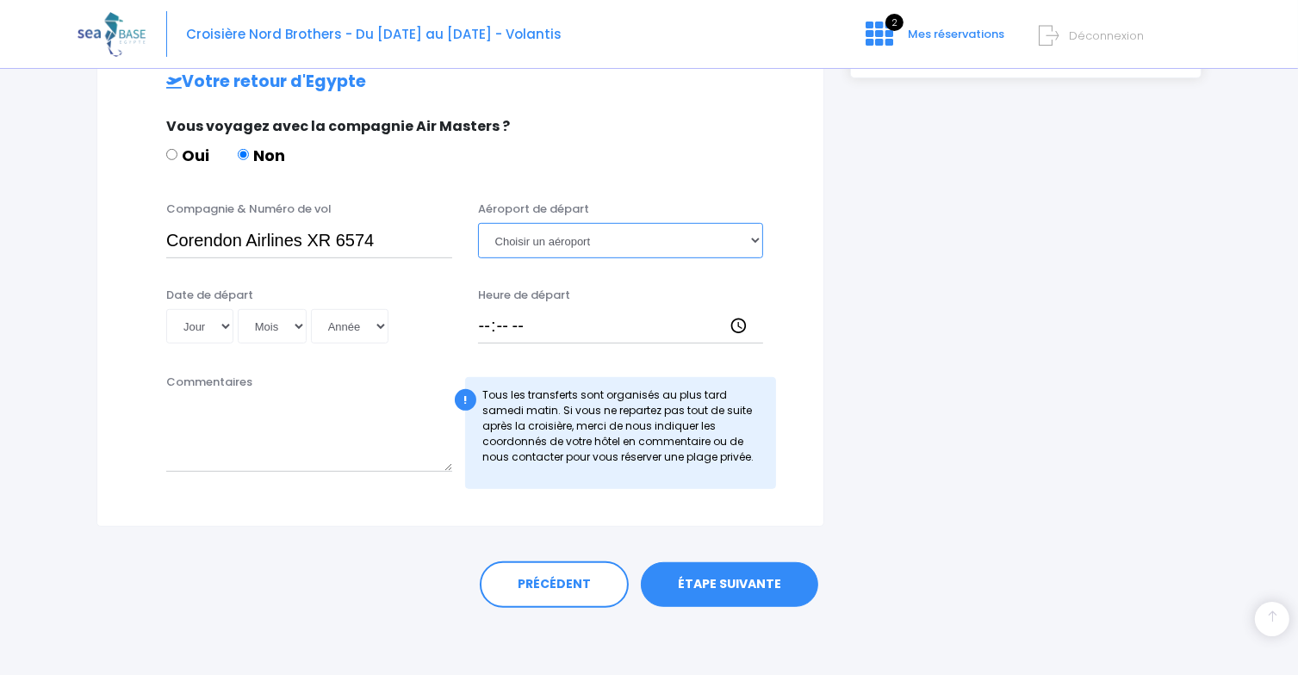
click at [478, 223] on select "Choisir un aéroport Hurghada Marsa Alam" at bounding box center [621, 240] width 286 height 34
click at [210, 327] on select "Jour 01 02 03 04 05 06 07 08 09 10 11 12 13 14 15 16 17 18 19 20 21 22 23 24 25…" at bounding box center [199, 326] width 67 height 34
select select "23"
click at [264, 324] on select "Mois 01 02 03 04 05 06 07 08 09 10 11 12" at bounding box center [272, 326] width 69 height 34
select select "05"
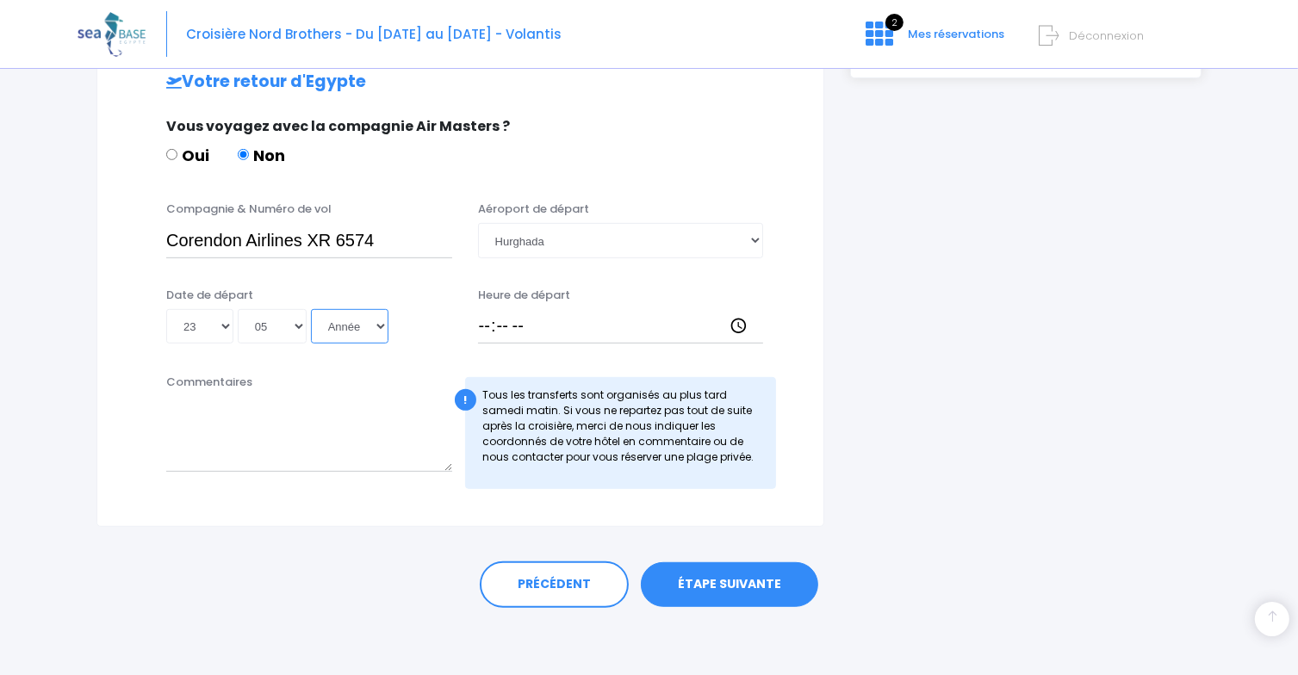
click at [345, 325] on select "Année 2045 2044 2043 2042 2041 2040 2039 2038 2037 2036 2035 2034 2033 2032 203…" at bounding box center [350, 326] width 78 height 34
select select "2026"
type input "2026-05-23"
click at [344, 370] on div "Votre arrivée en Egypte Vous voyagez avec la compagnie Air Masters ? Oui Non Co…" at bounding box center [460, 45] width 657 height 909
click at [479, 328] on input "Heure de départ" at bounding box center [621, 326] width 286 height 34
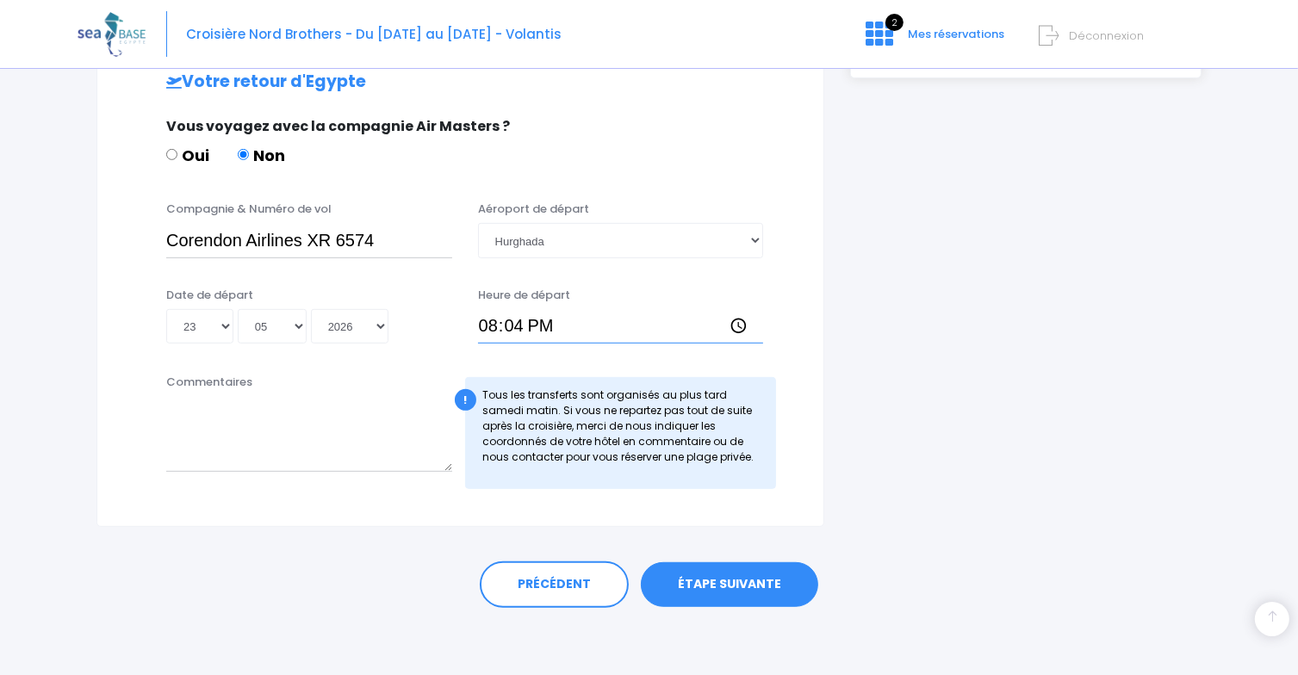
type input "20:40"
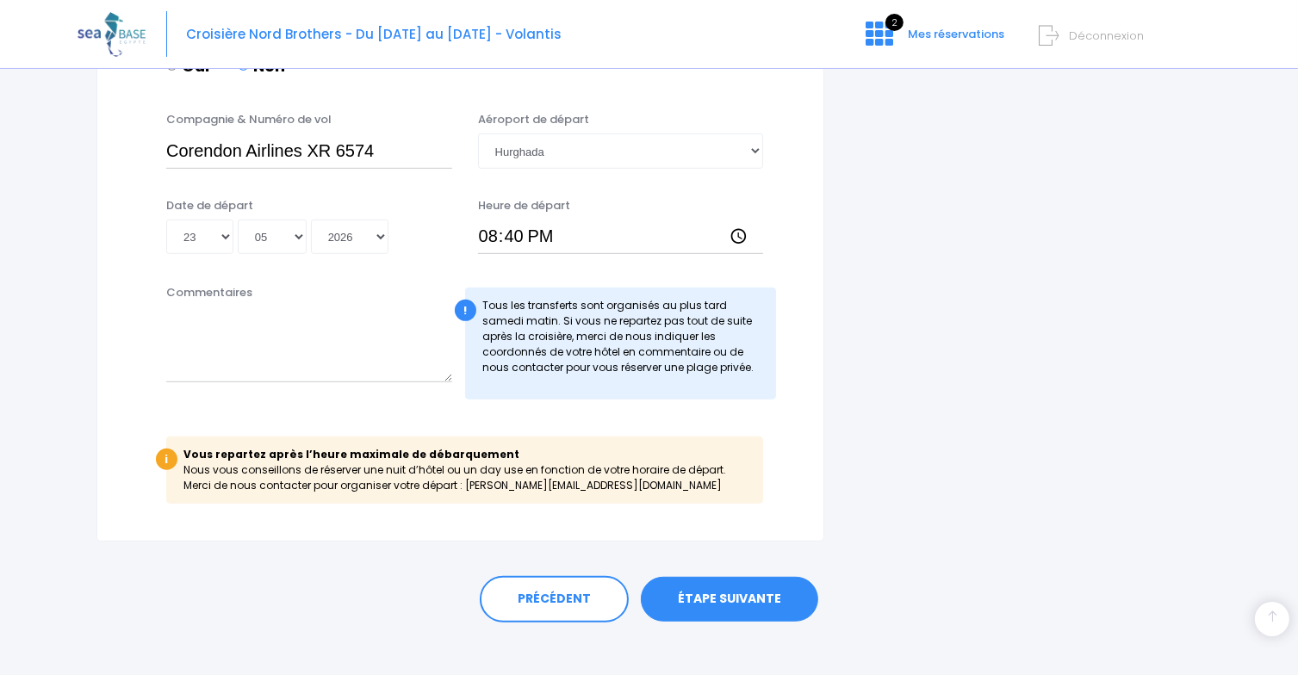
scroll to position [940, 0]
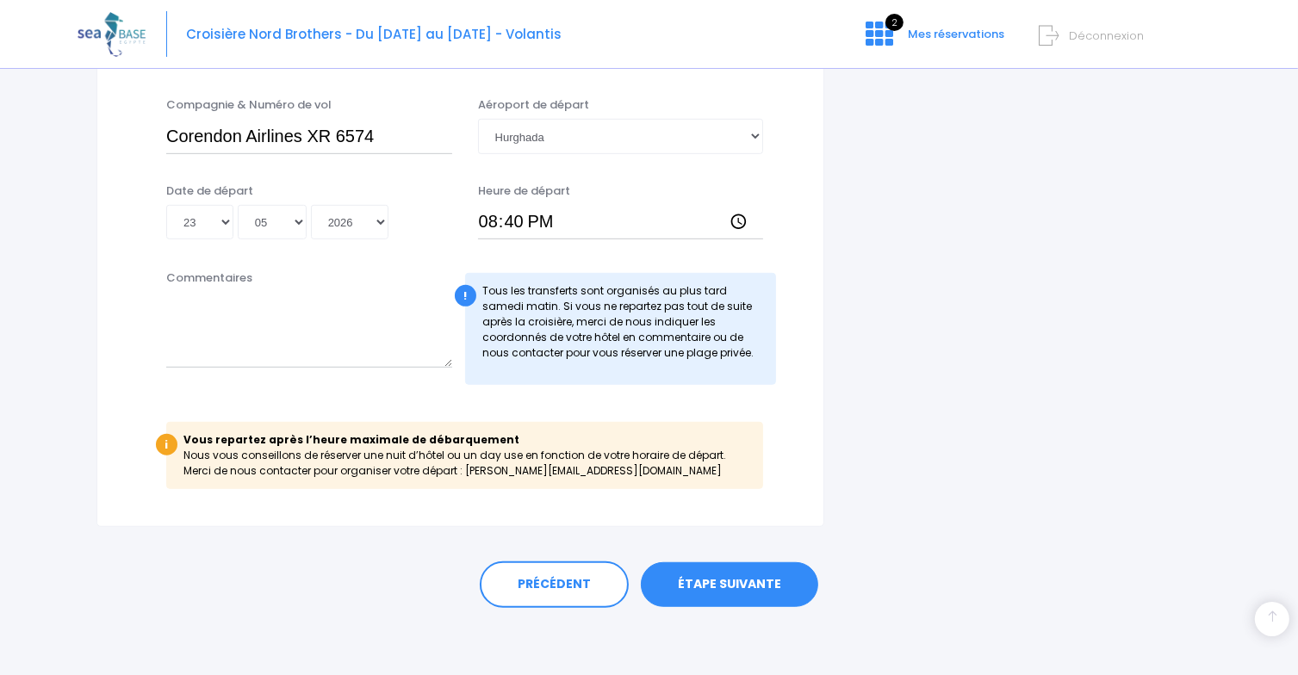
click at [704, 586] on link "ÉTAPE SUIVANTE" at bounding box center [729, 584] width 177 height 45
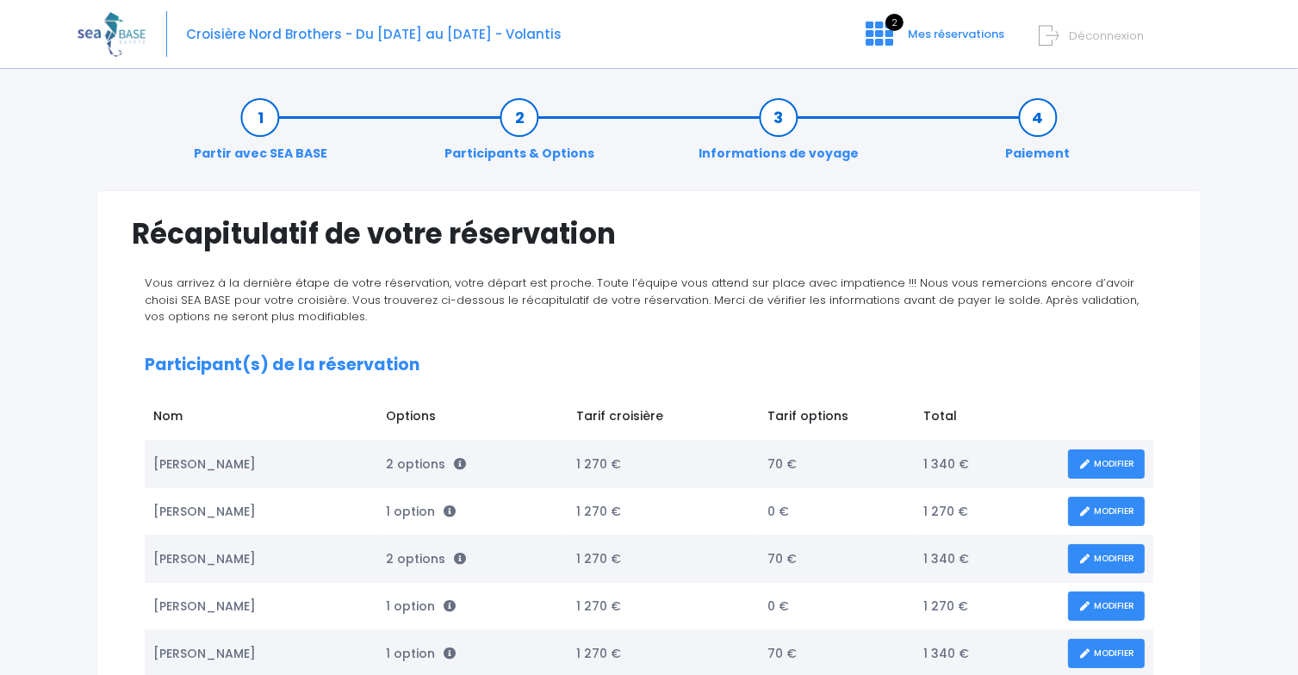
click at [1088, 28] on span "Déconnexion" at bounding box center [1106, 36] width 75 height 16
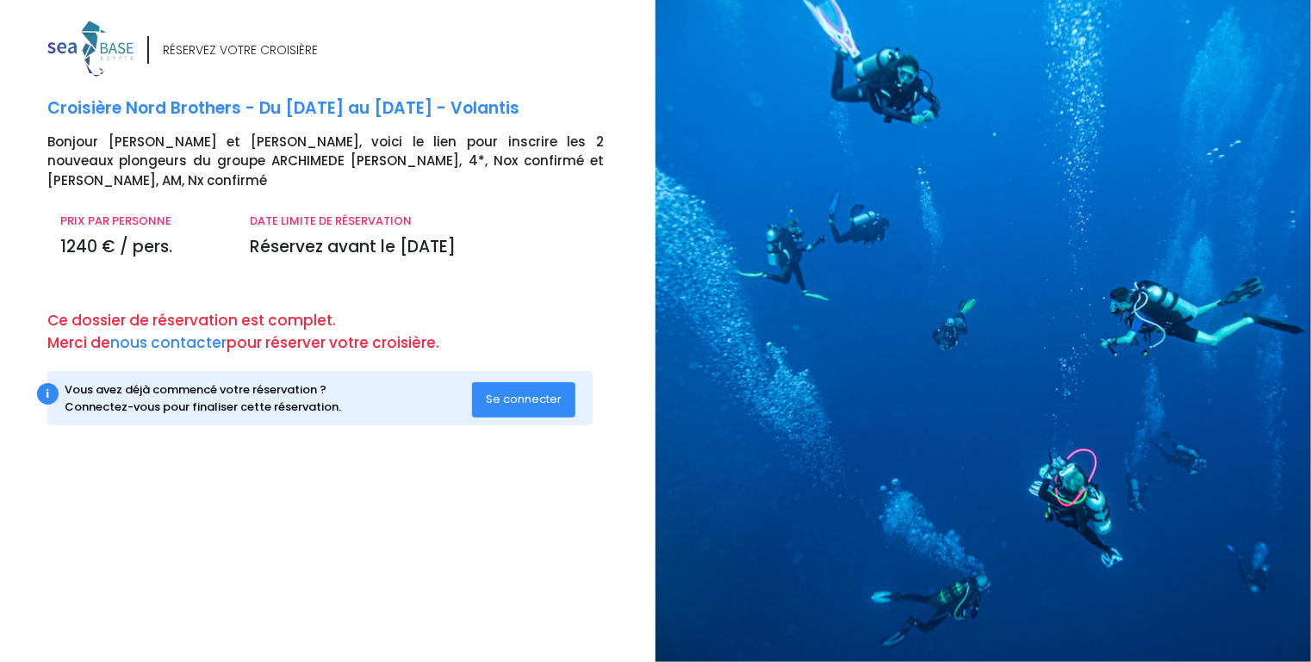
click at [515, 406] on span "Se connecter" at bounding box center [524, 399] width 76 height 16
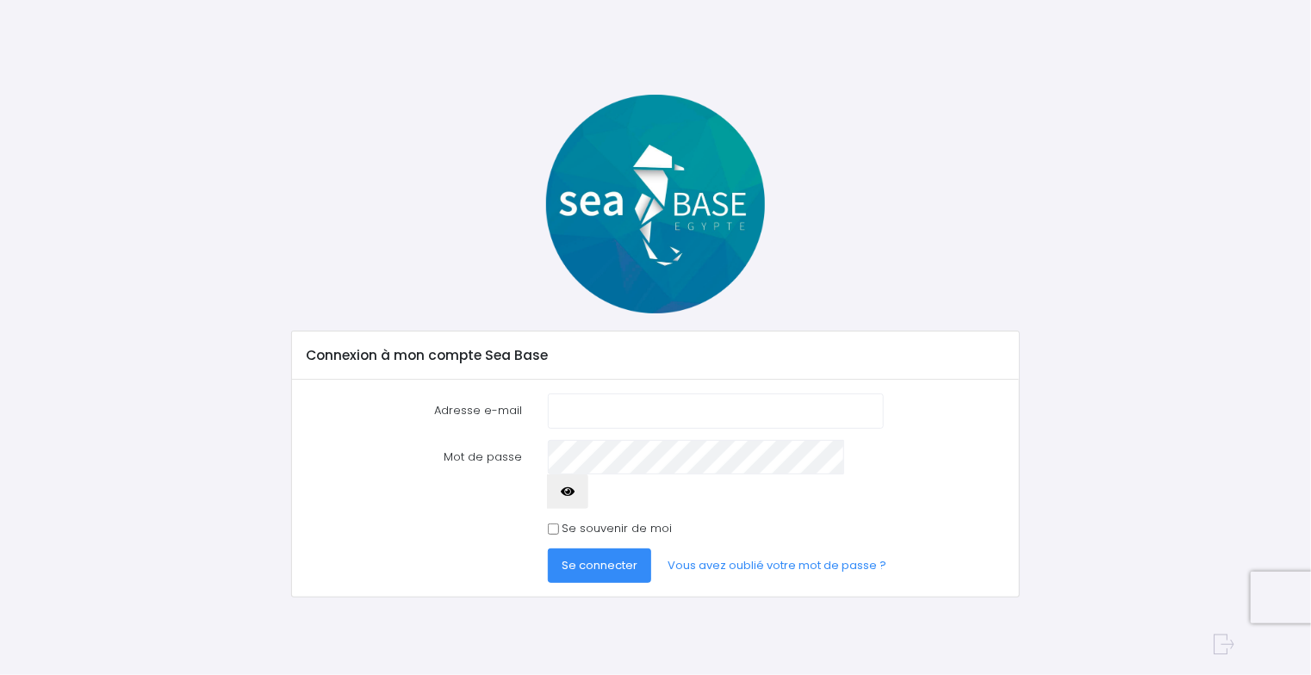
type input "hello@seasoon.be"
click at [551, 524] on input "Se souvenir de moi" at bounding box center [553, 529] width 11 height 11
checkbox input "true"
click at [587, 557] on span "Se connecter" at bounding box center [599, 565] width 76 height 16
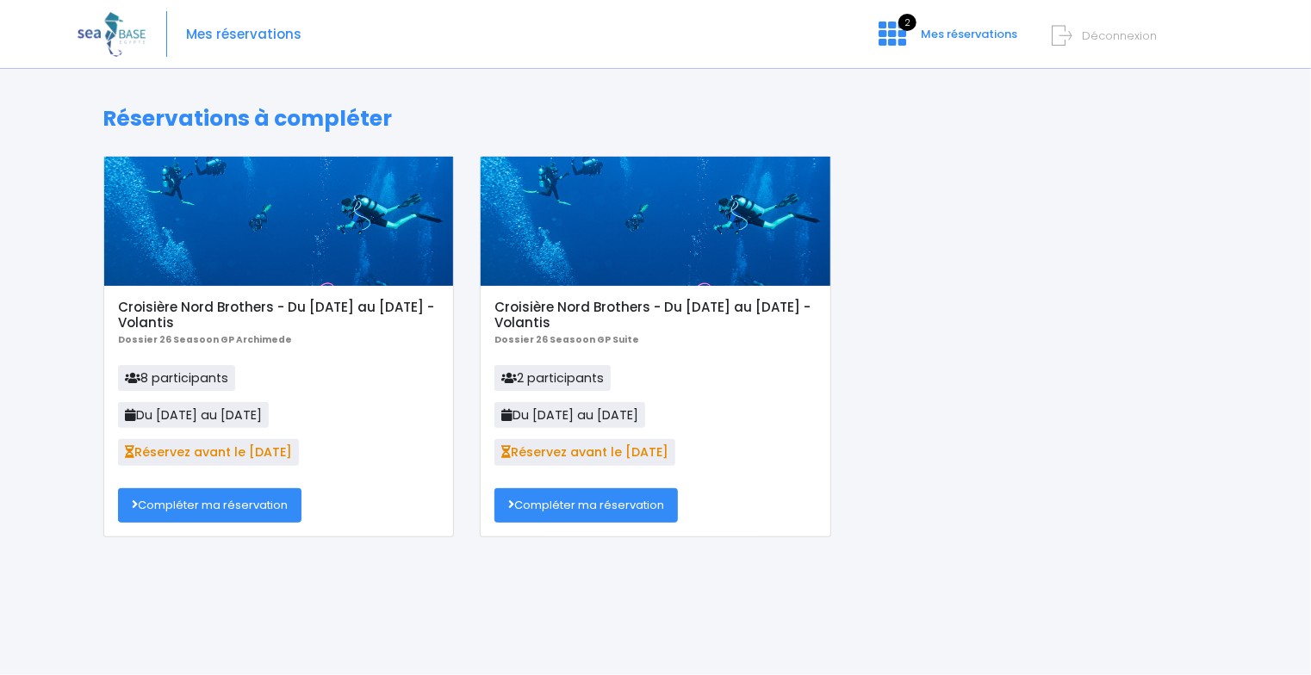
click at [208, 505] on link "Compléter ma réservation" at bounding box center [209, 505] width 183 height 34
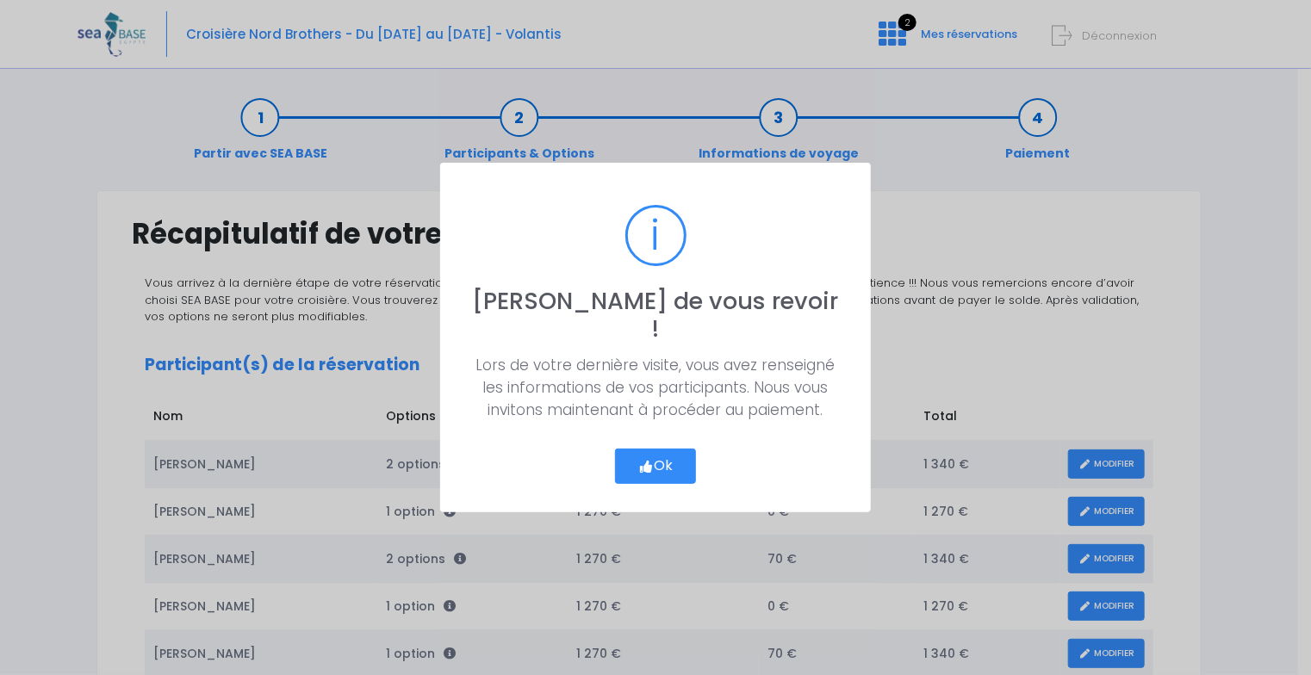
click at [672, 450] on button "Ok" at bounding box center [655, 467] width 81 height 36
